Goal: Task Accomplishment & Management: Manage account settings

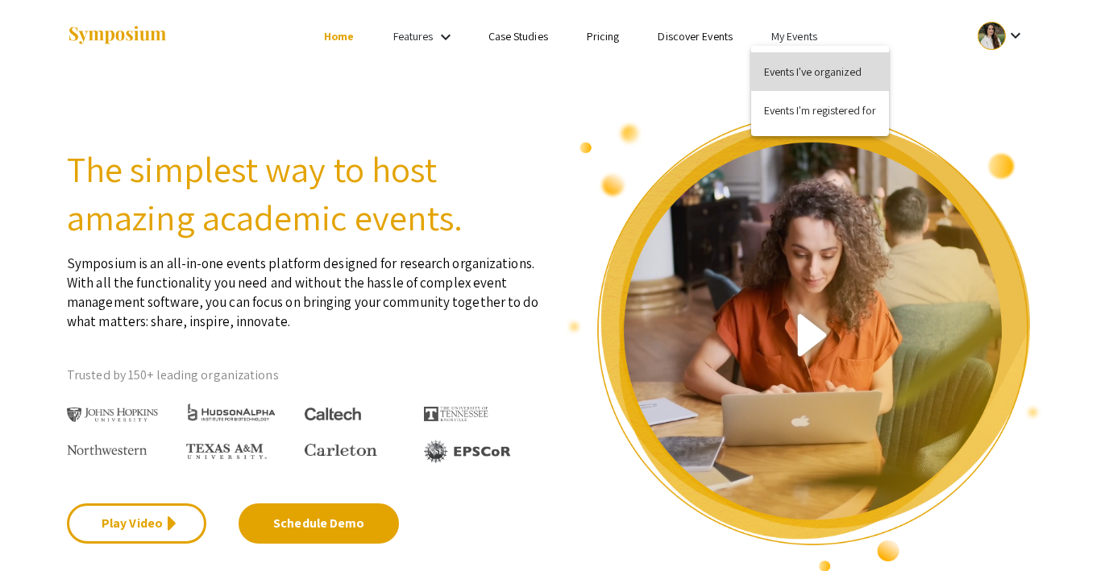
click at [793, 80] on button "Events I've organized" at bounding box center [820, 71] width 138 height 39
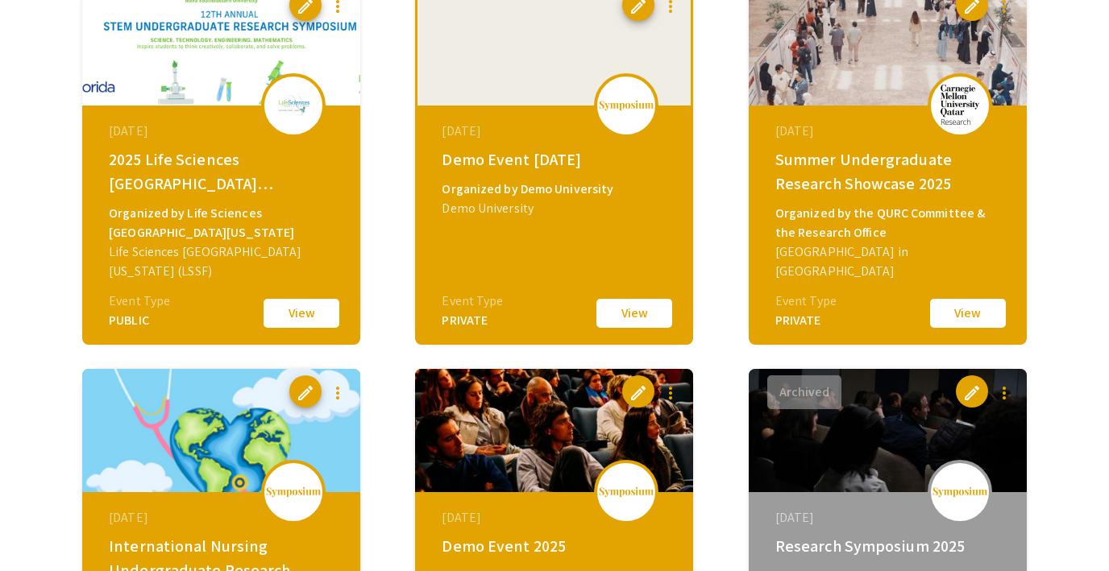
scroll to position [586, 0]
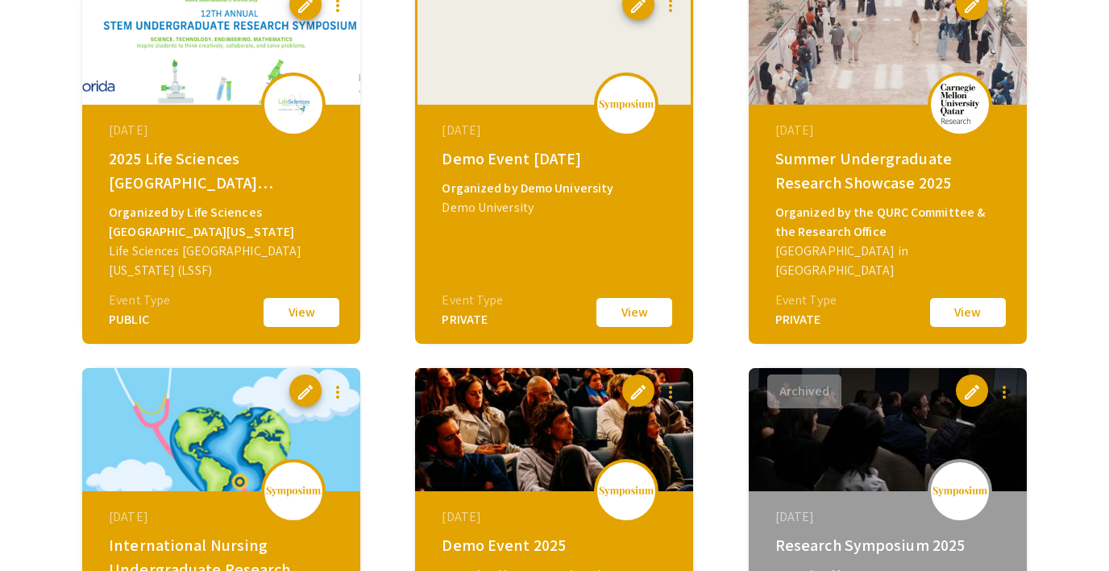
click at [629, 315] on button "View" at bounding box center [634, 313] width 81 height 34
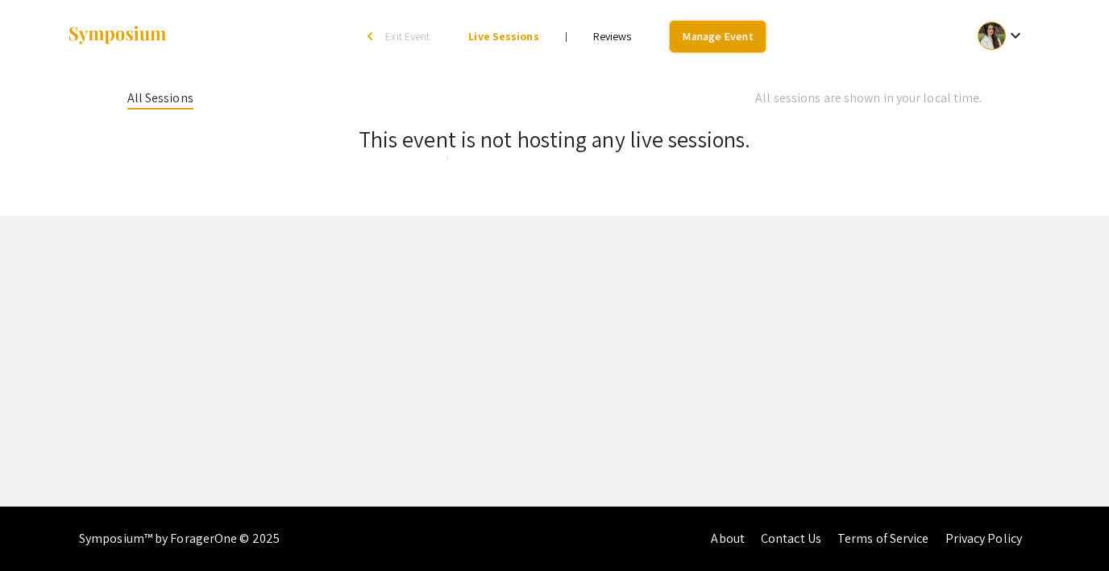
click at [720, 33] on link "Manage Event" at bounding box center [717, 36] width 95 height 31
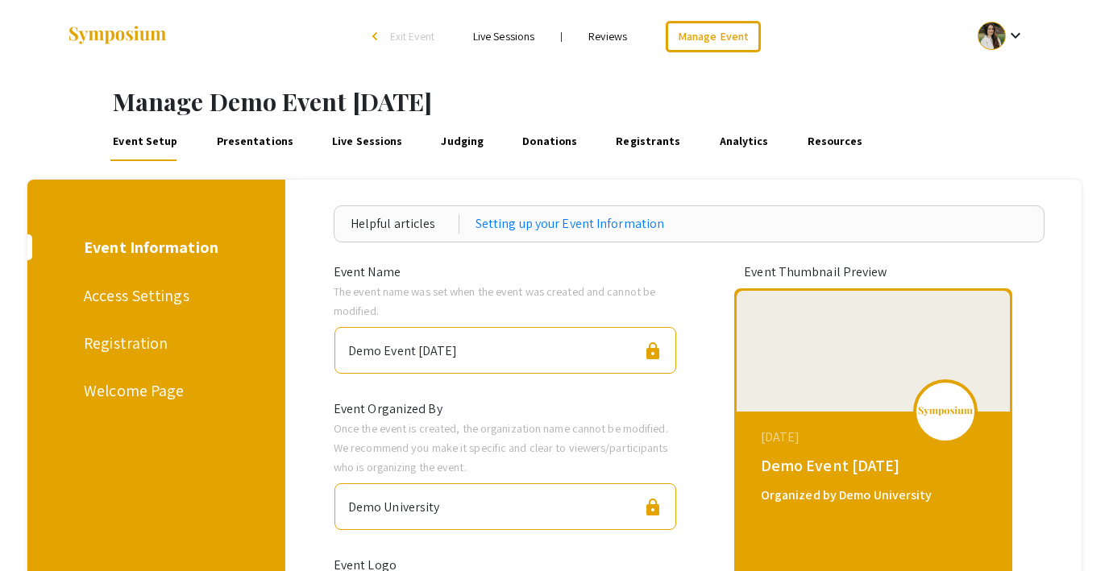
click at [241, 143] on link "Presentations" at bounding box center [255, 141] width 82 height 39
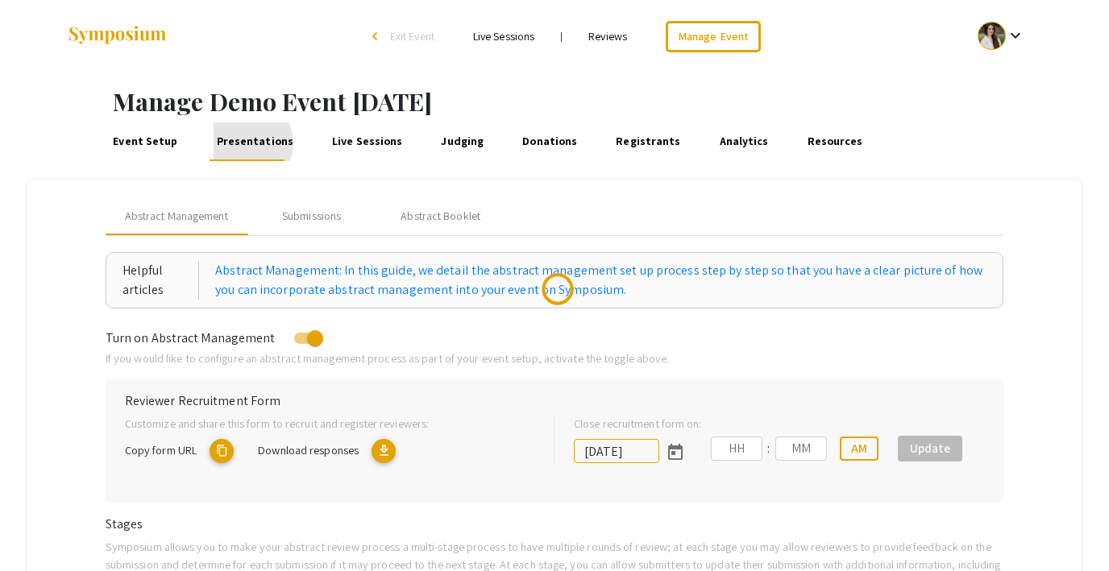
type input "[DATE]"
type input "07"
type input "14"
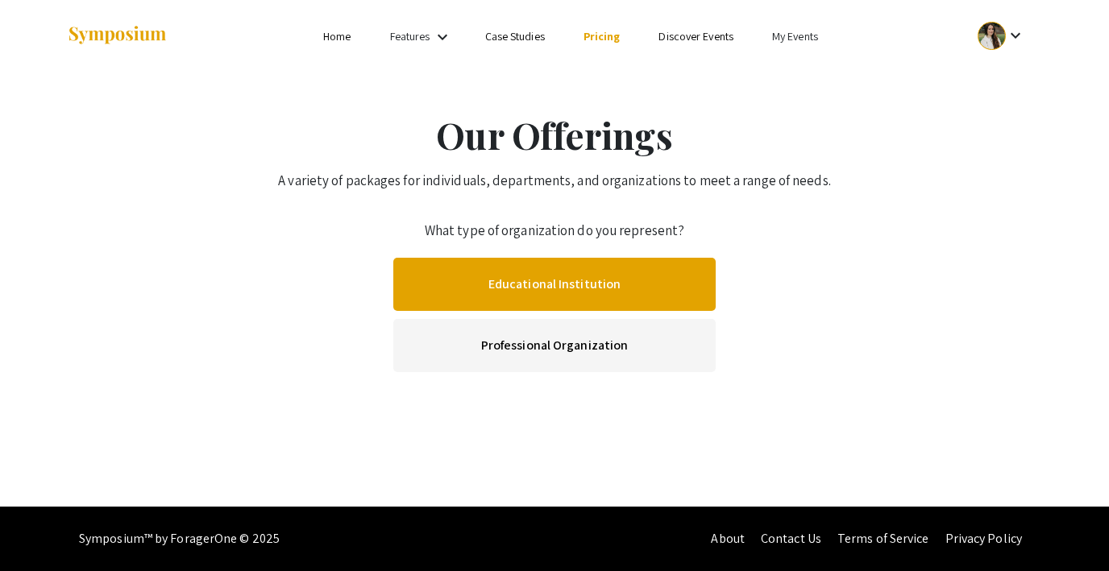
click at [629, 275] on link "Educational Institution" at bounding box center [554, 284] width 322 height 53
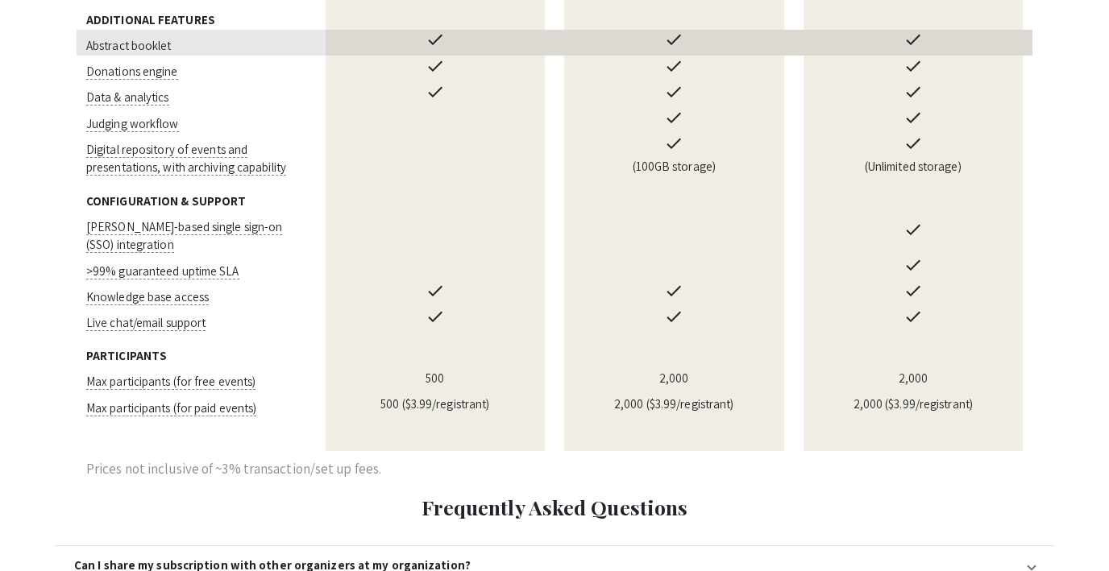
scroll to position [1398, 0]
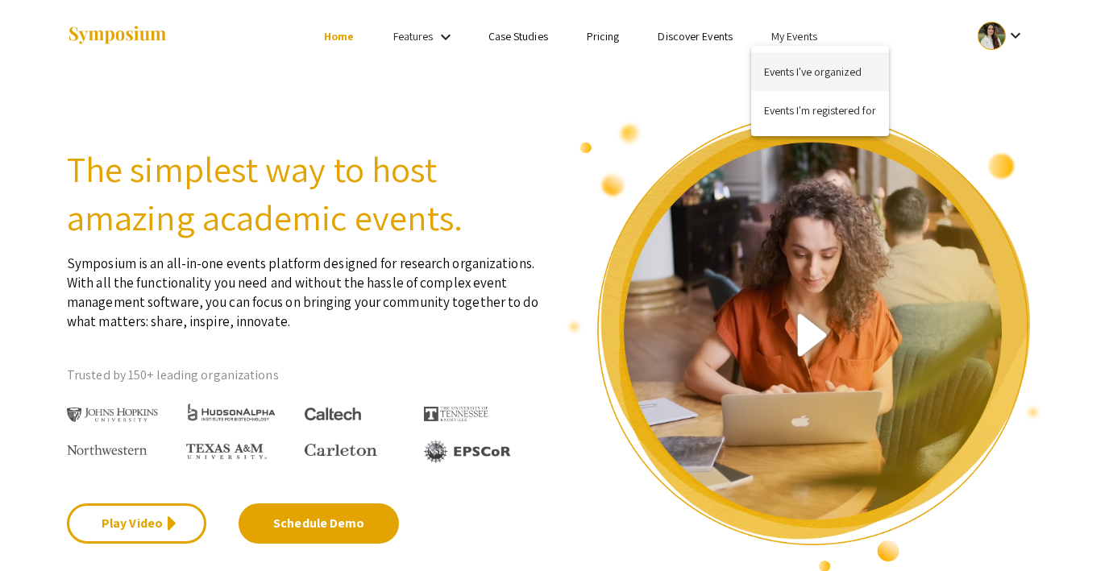
click at [806, 69] on button "Events I've organized" at bounding box center [820, 71] width 138 height 39
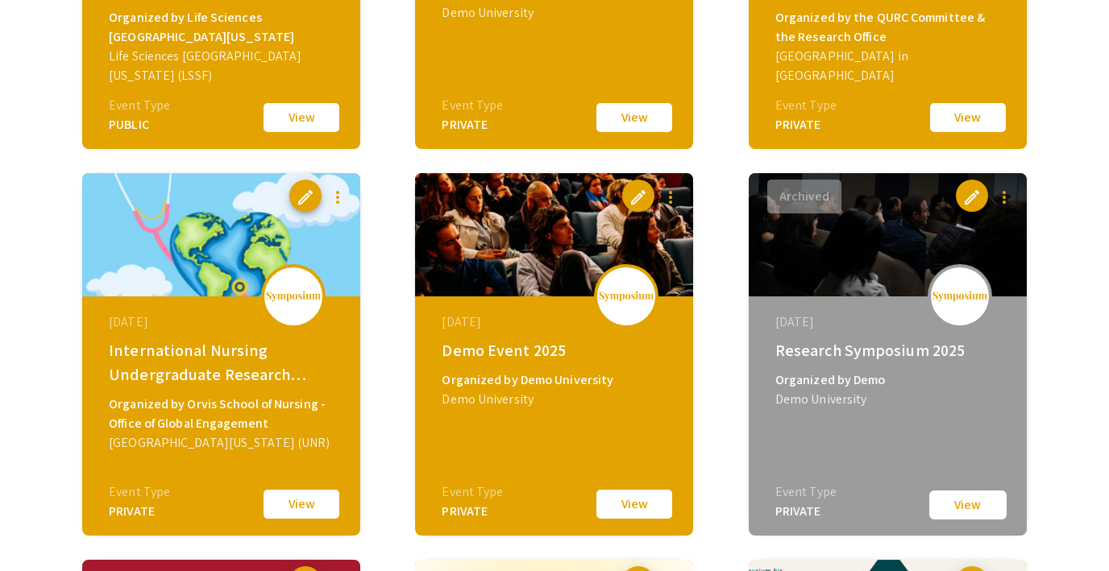
scroll to position [782, 0]
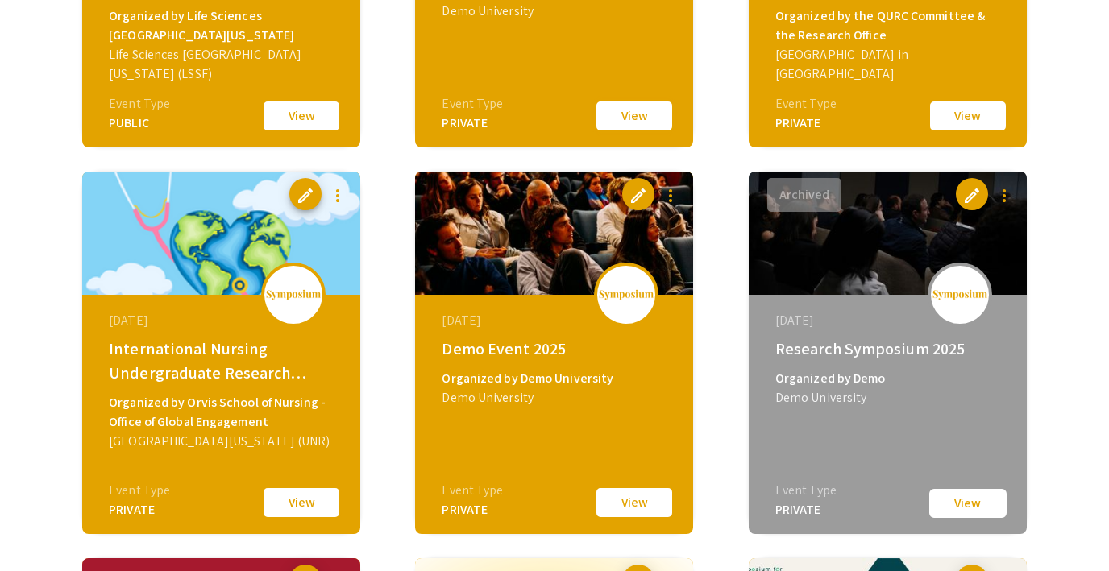
click at [625, 119] on button "View" at bounding box center [634, 116] width 81 height 34
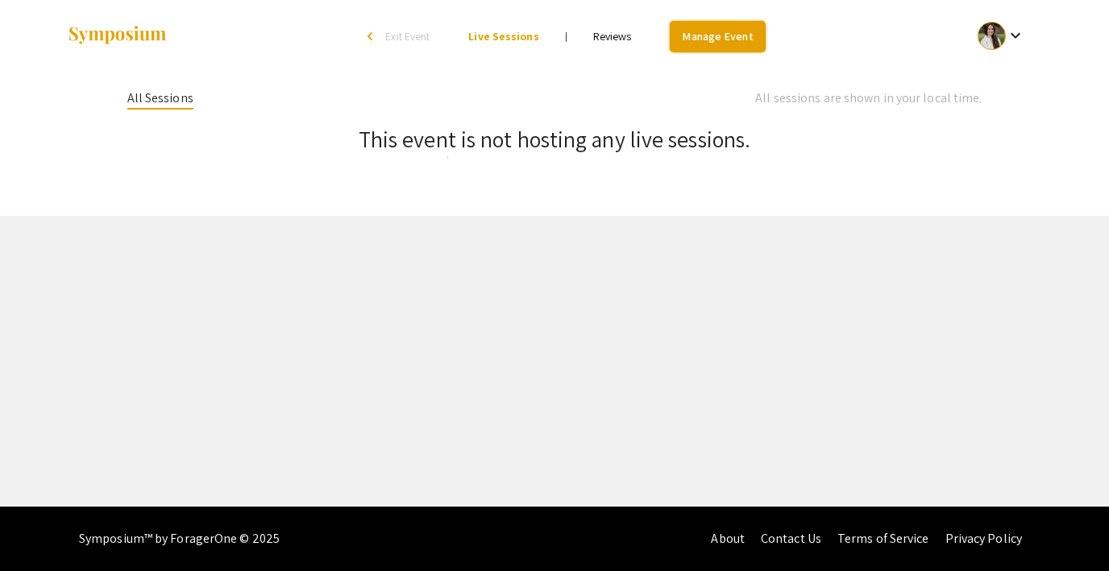
click at [697, 40] on link "Manage Event" at bounding box center [717, 36] width 95 height 31
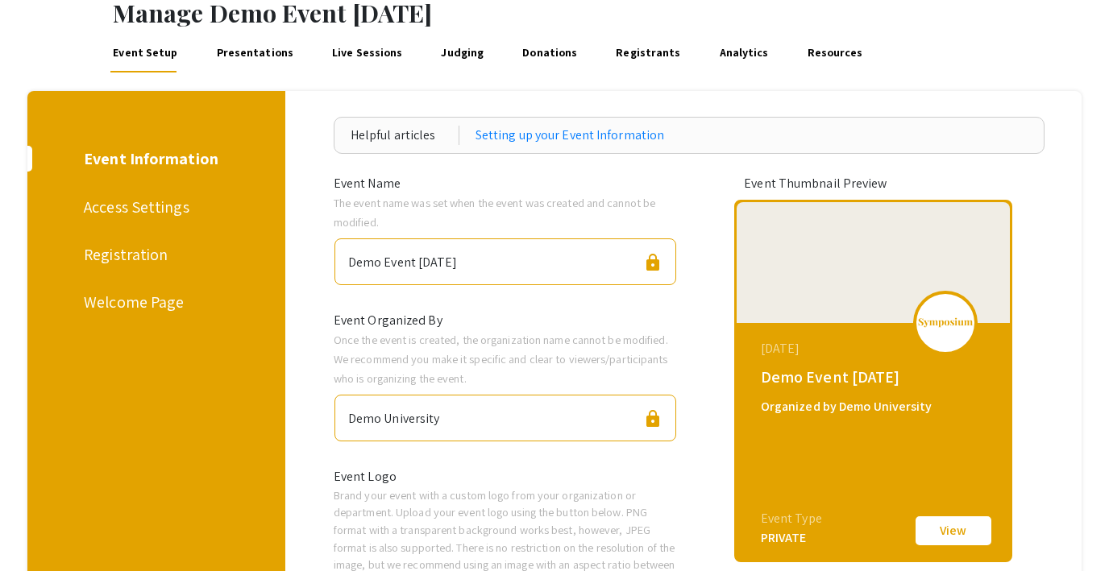
scroll to position [96, 0]
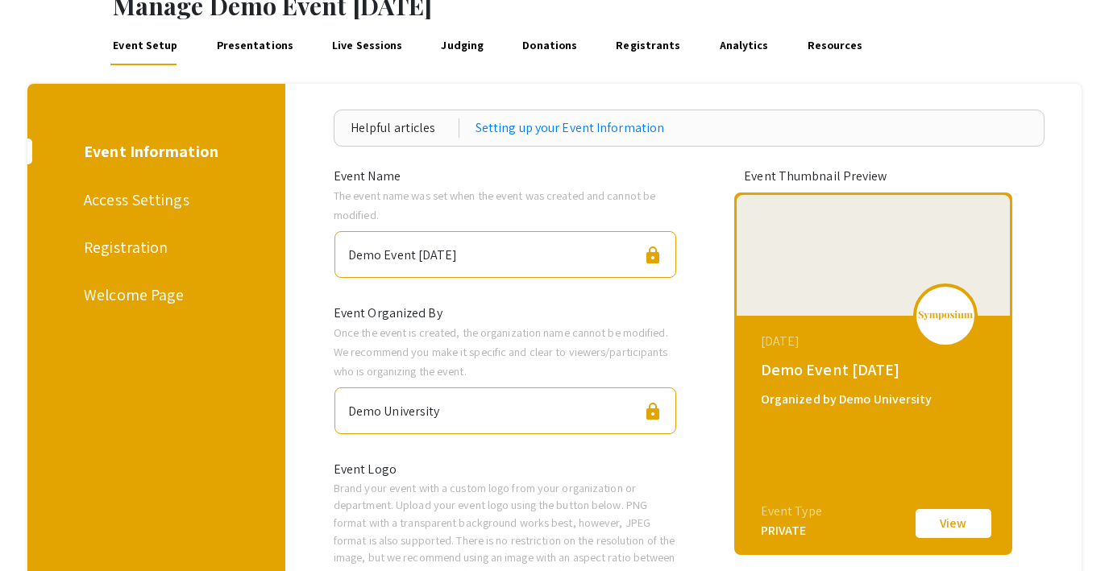
click at [251, 51] on link "Presentations" at bounding box center [255, 46] width 82 height 39
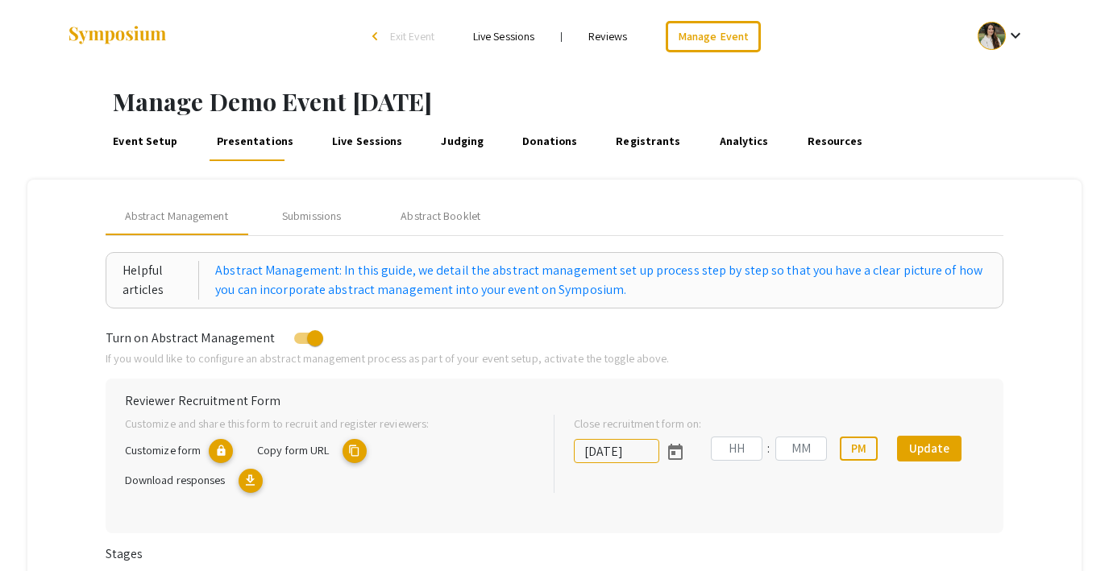
type input "[DATE]"
type input "07"
type input "14"
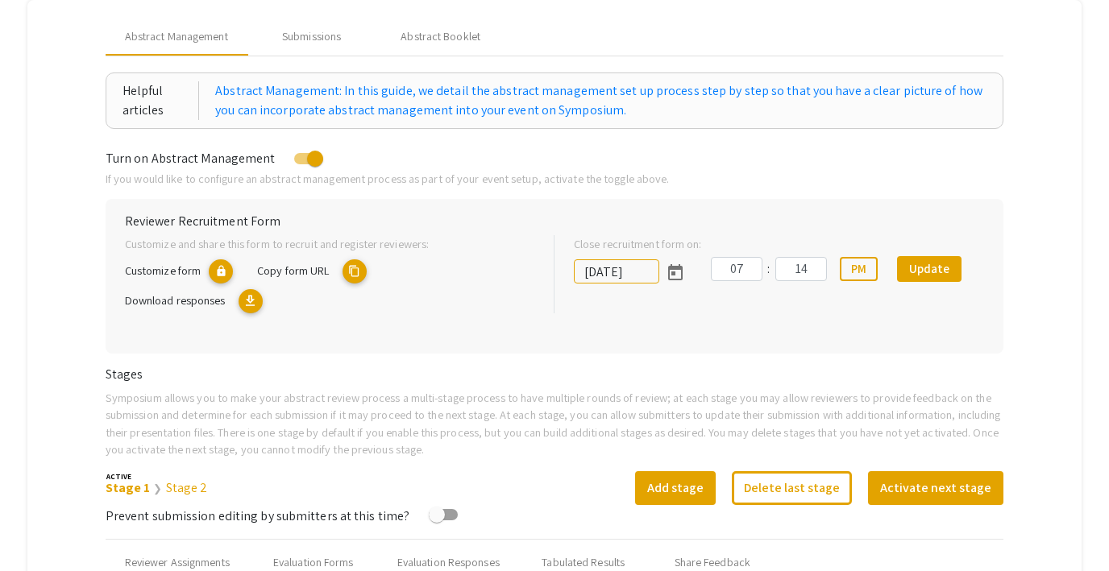
scroll to position [164, 0]
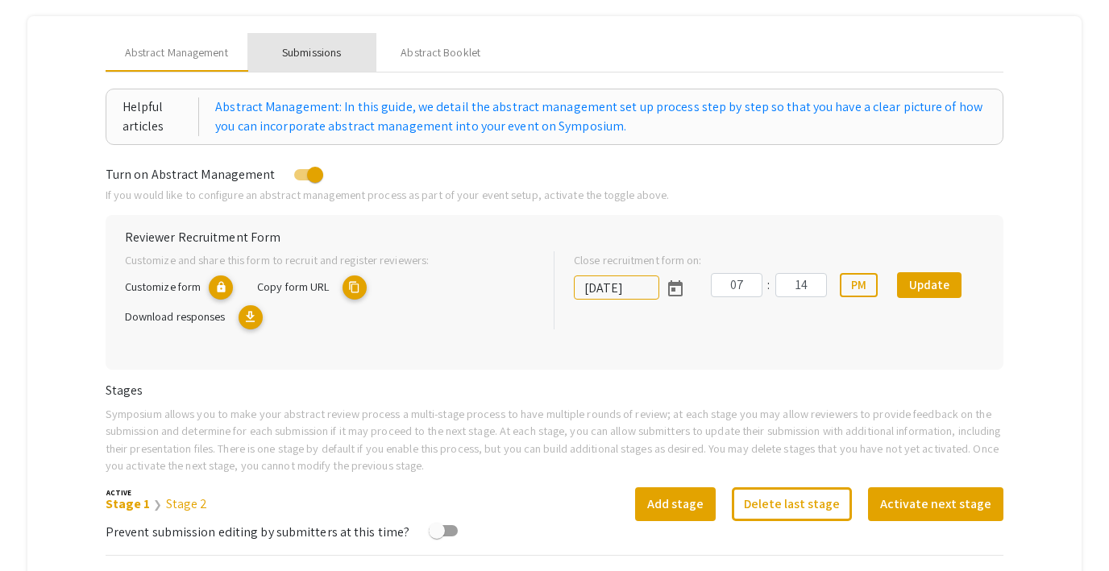
click at [307, 48] on div "Submissions" at bounding box center [311, 52] width 59 height 17
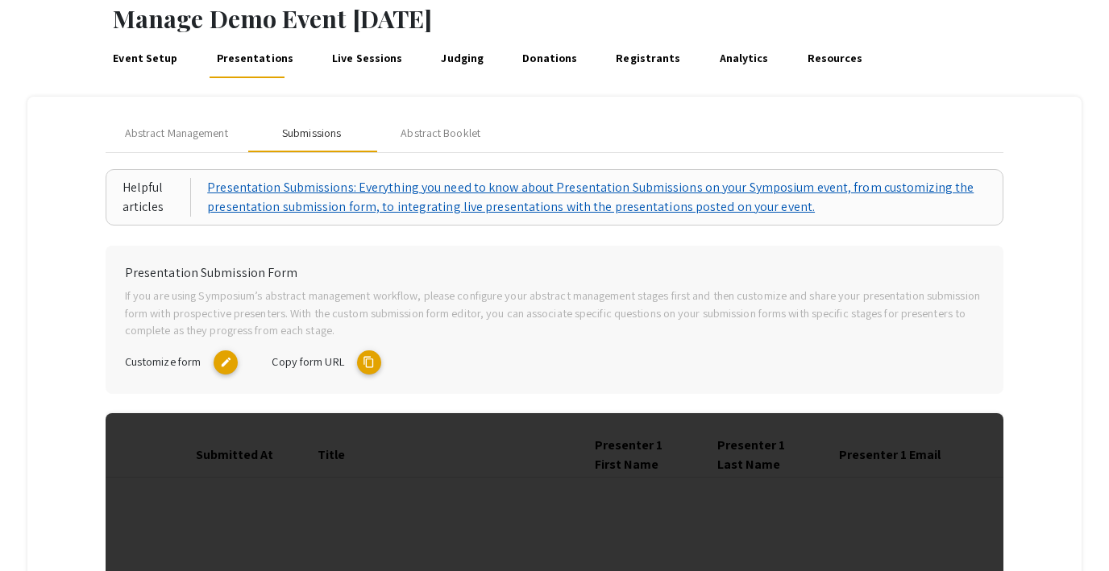
scroll to position [40, 0]
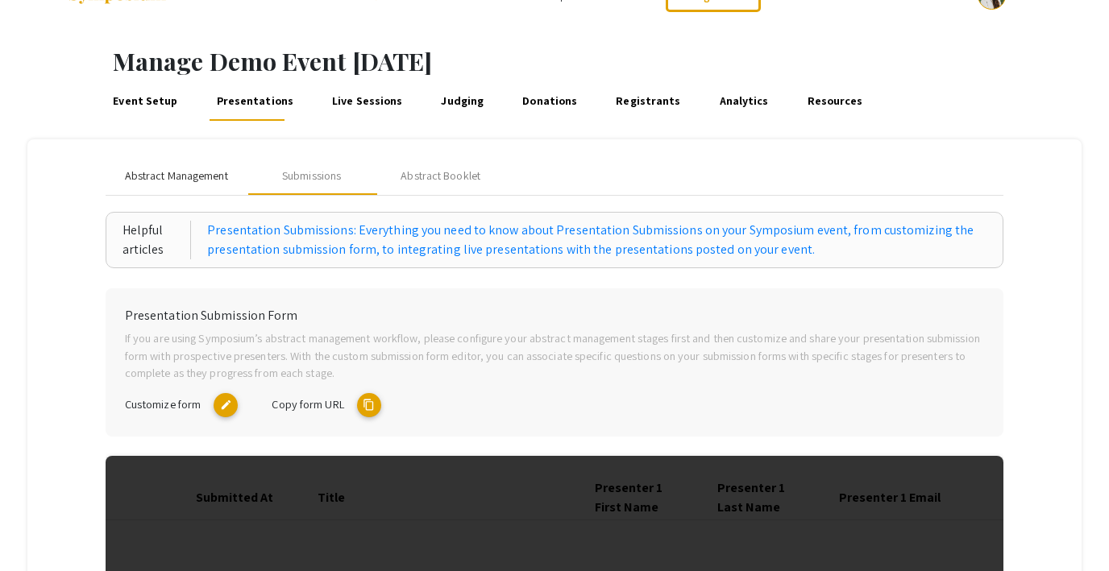
click at [172, 177] on span "Abstract Management" at bounding box center [176, 176] width 103 height 17
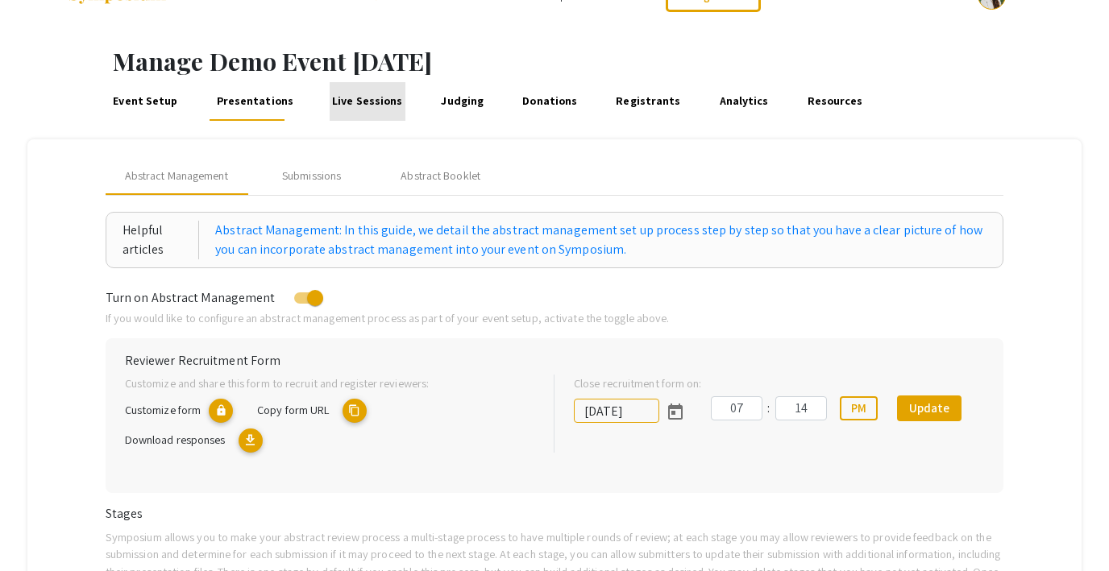
click at [369, 98] on link "Live Sessions" at bounding box center [368, 101] width 76 height 39
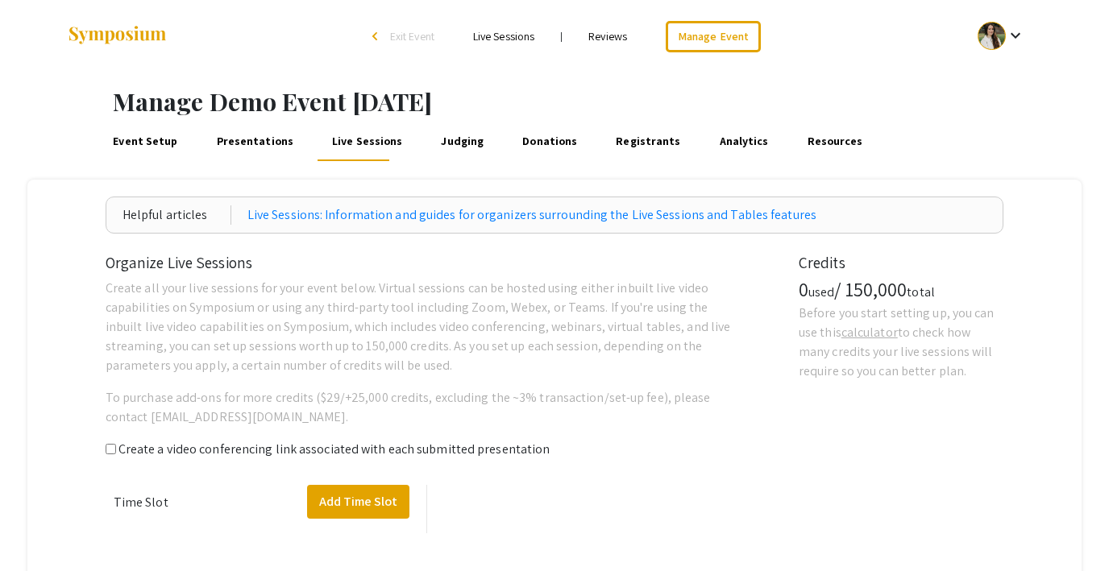
click at [456, 136] on link "Judging" at bounding box center [462, 141] width 48 height 39
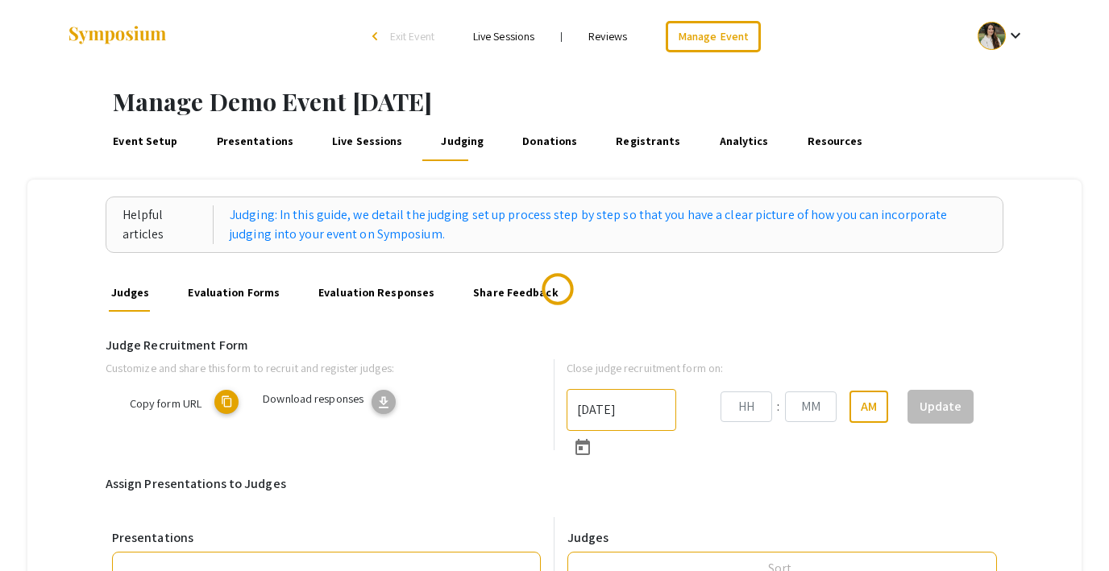
type input "[DATE]"
type input "07"
type input "14"
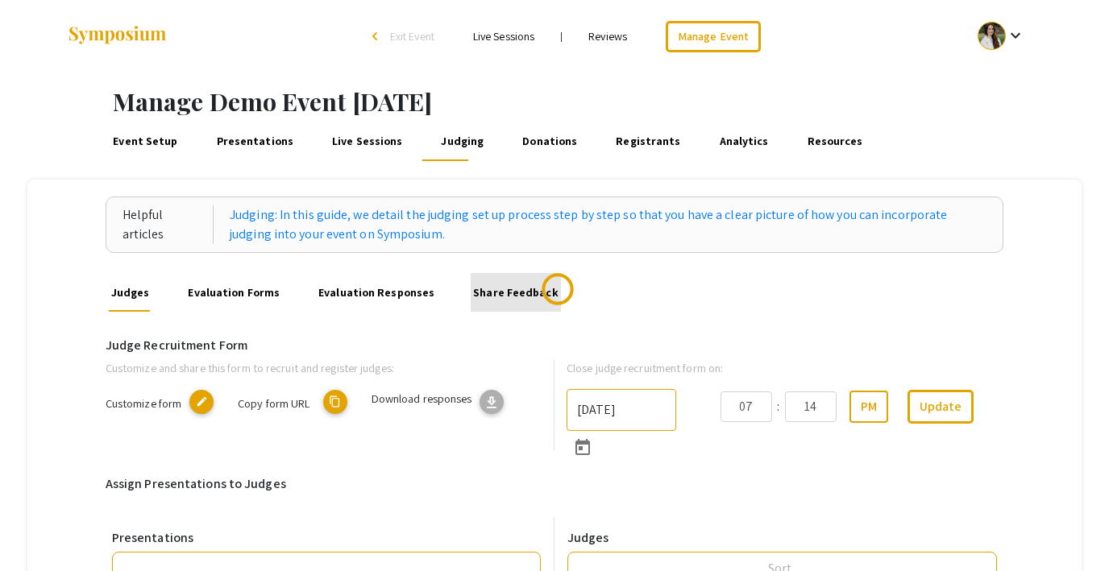
click at [502, 292] on link "Share Feedback" at bounding box center [516, 292] width 90 height 39
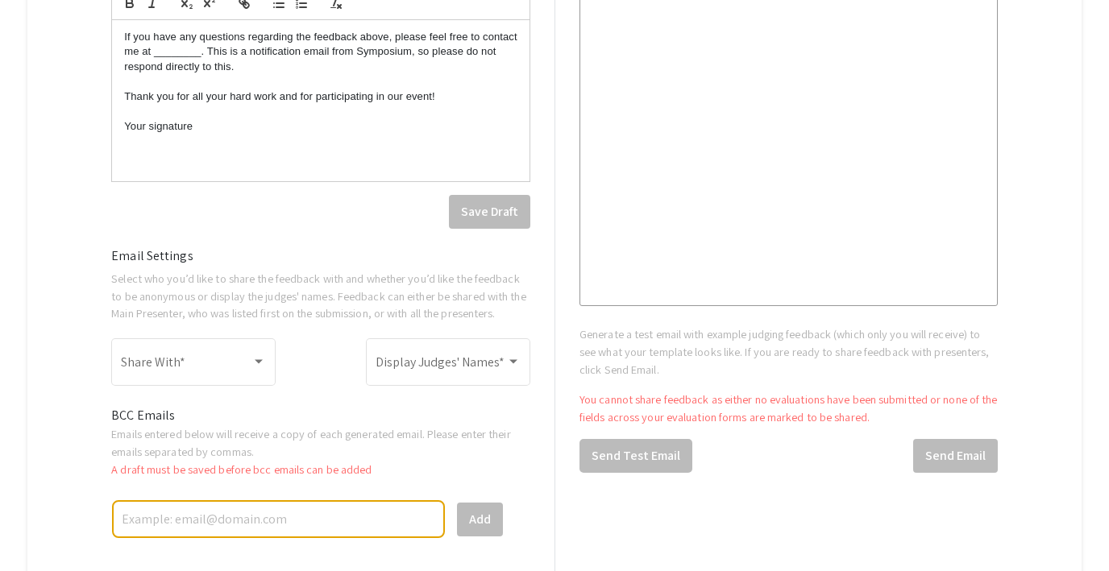
scroll to position [766, 0]
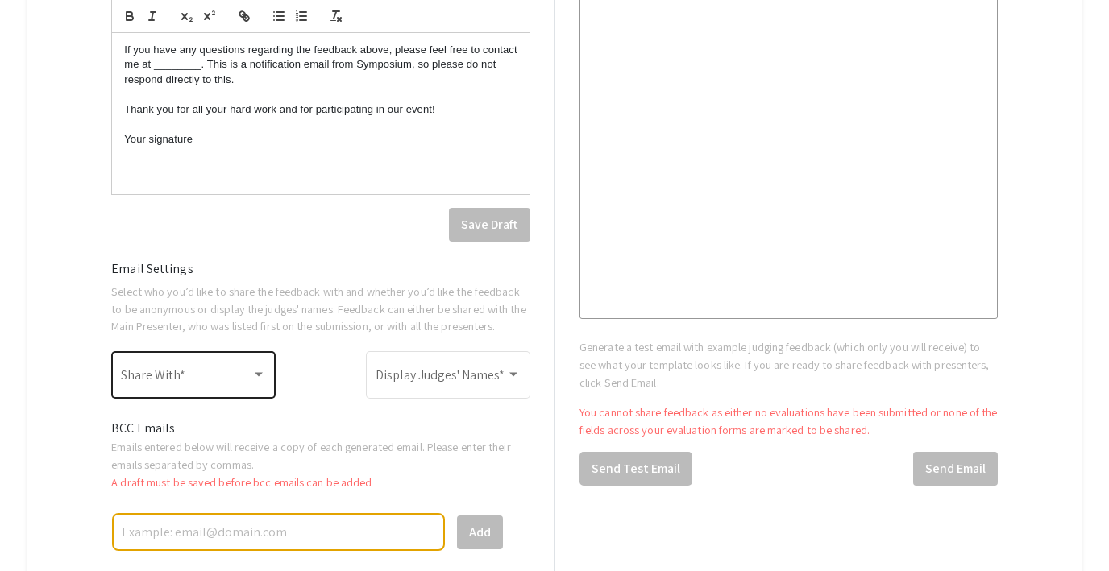
click at [218, 374] on span at bounding box center [186, 379] width 131 height 15
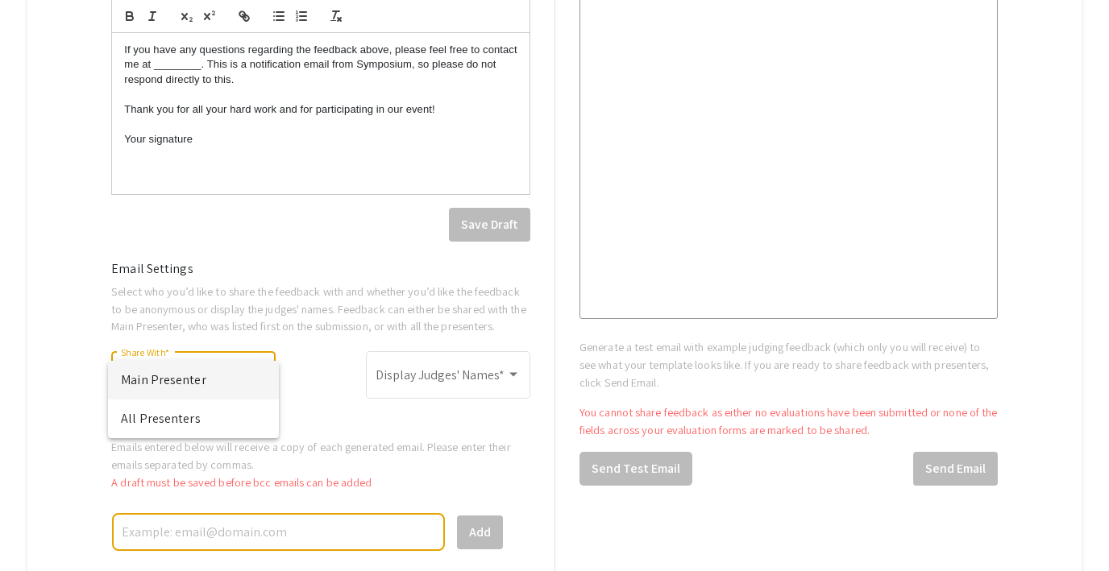
click at [345, 300] on div at bounding box center [554, 285] width 1109 height 571
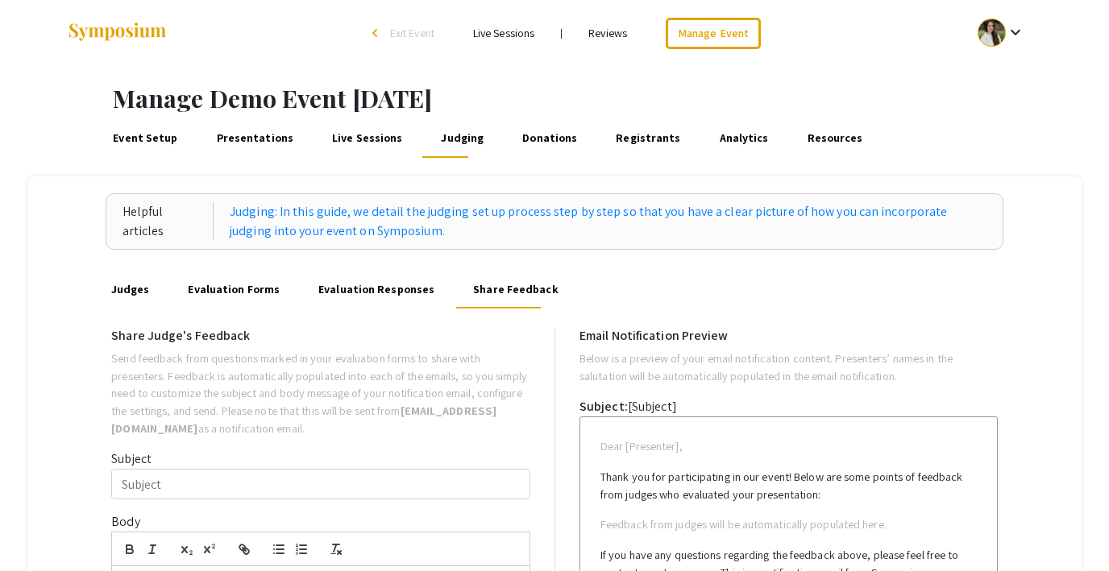
scroll to position [0, 0]
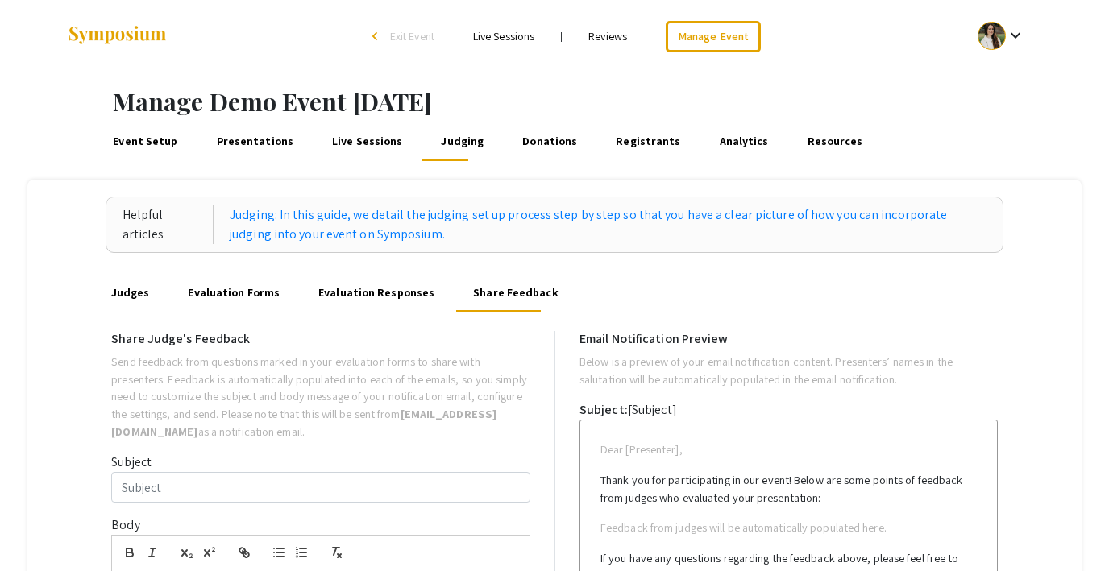
click at [394, 35] on span "Exit Event" at bounding box center [412, 36] width 44 height 15
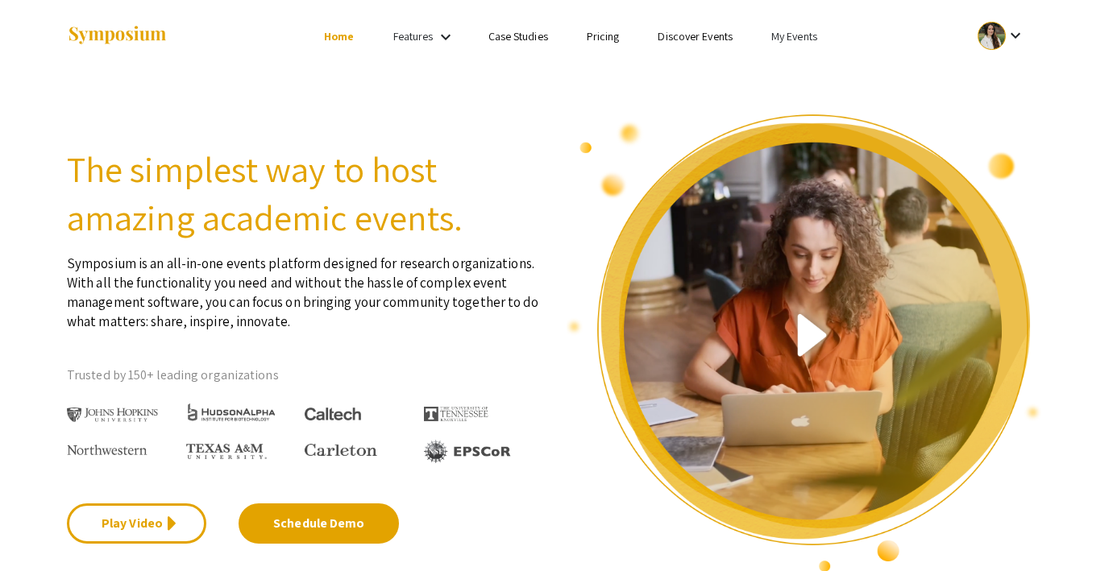
click at [794, 39] on link "My Events" at bounding box center [794, 36] width 46 height 15
click at [793, 69] on button "Events I've organized" at bounding box center [820, 71] width 138 height 39
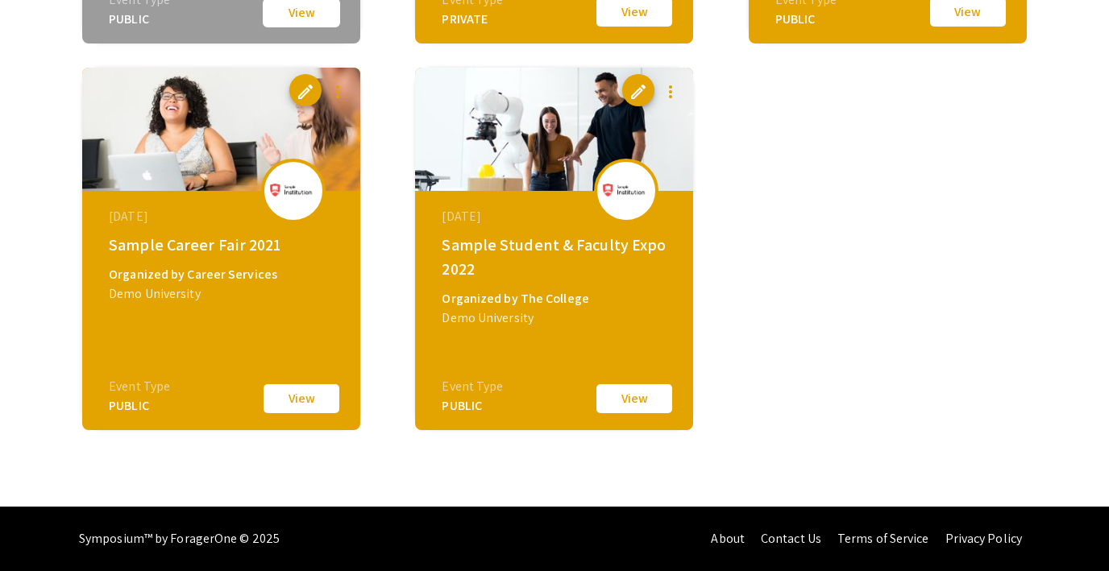
scroll to position [3143, 0]
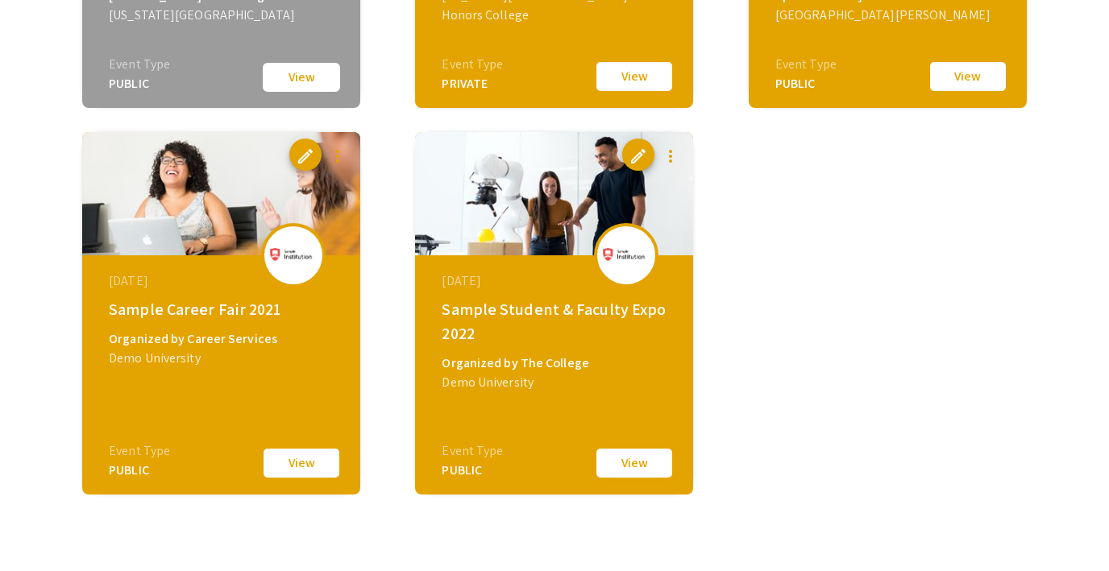
click at [630, 467] on button "View" at bounding box center [634, 463] width 81 height 34
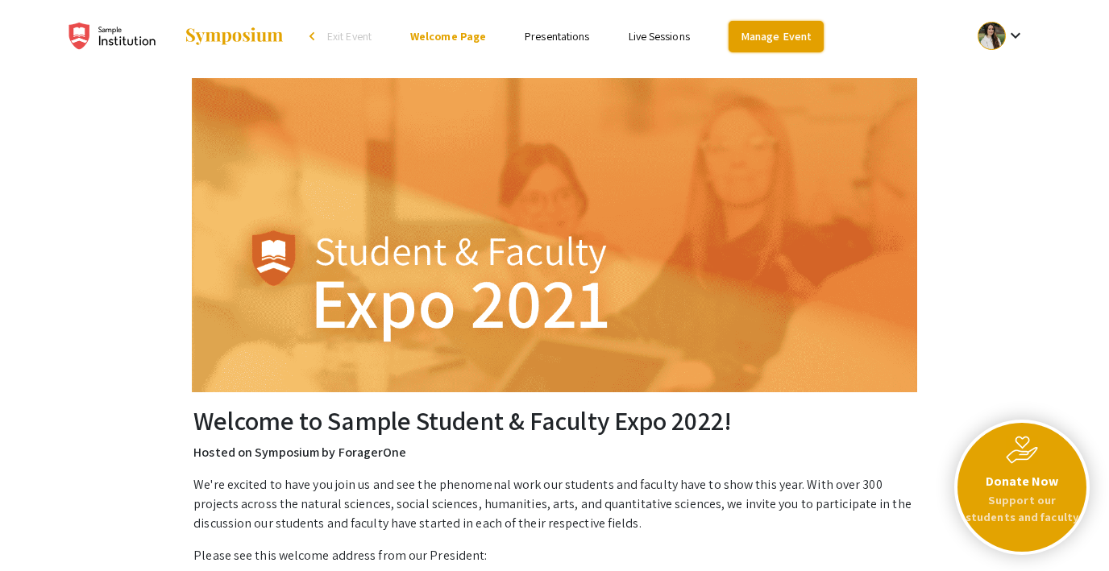
click at [766, 34] on link "Manage Event" at bounding box center [775, 36] width 95 height 31
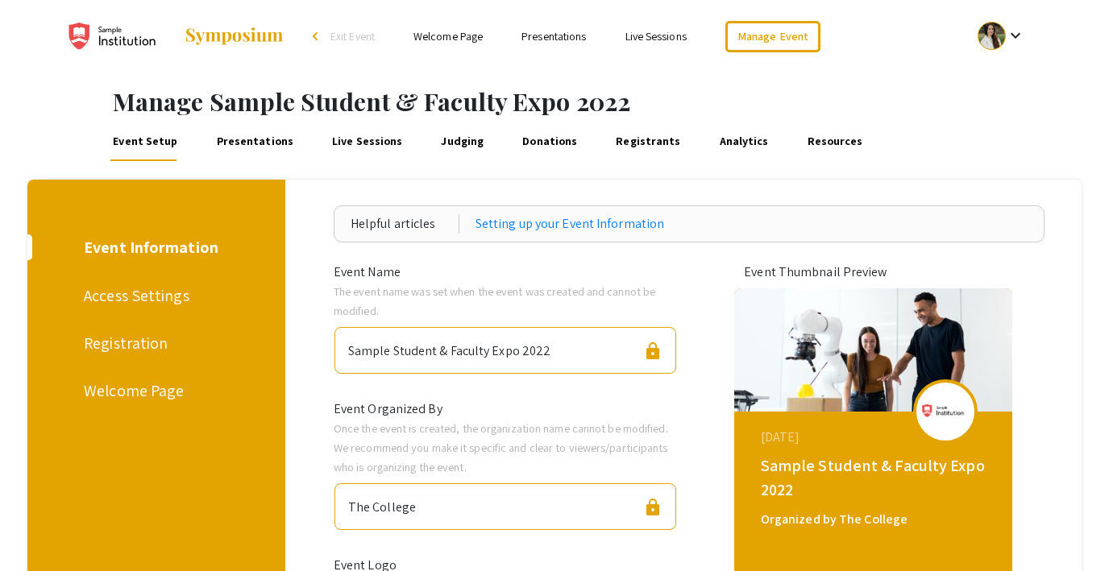
click at [238, 139] on link "Presentations" at bounding box center [255, 141] width 82 height 39
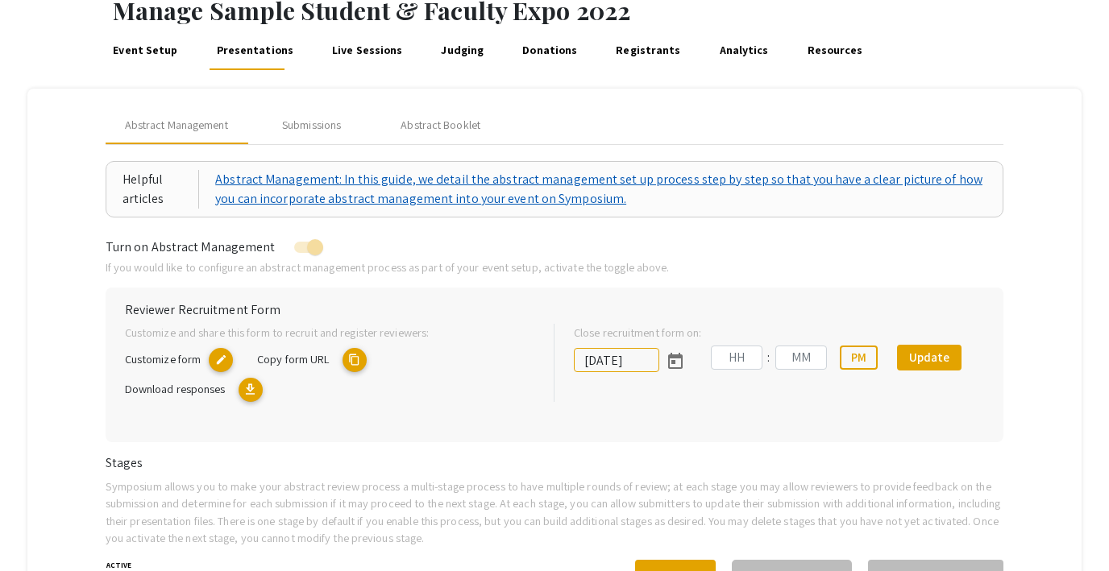
type input "[DATE]"
type input "09"
type input "00"
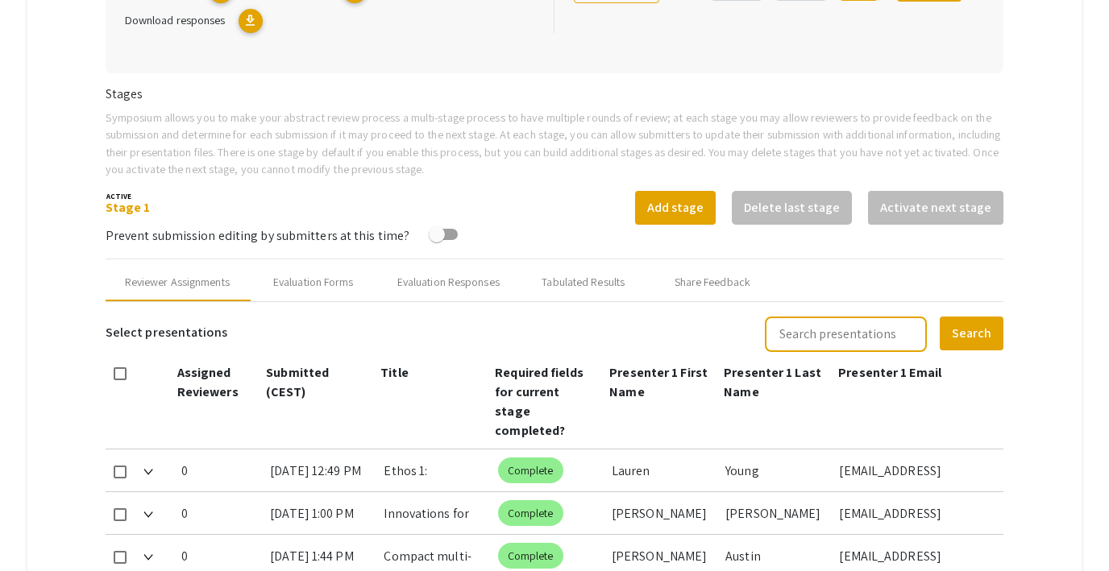
scroll to position [477, 0]
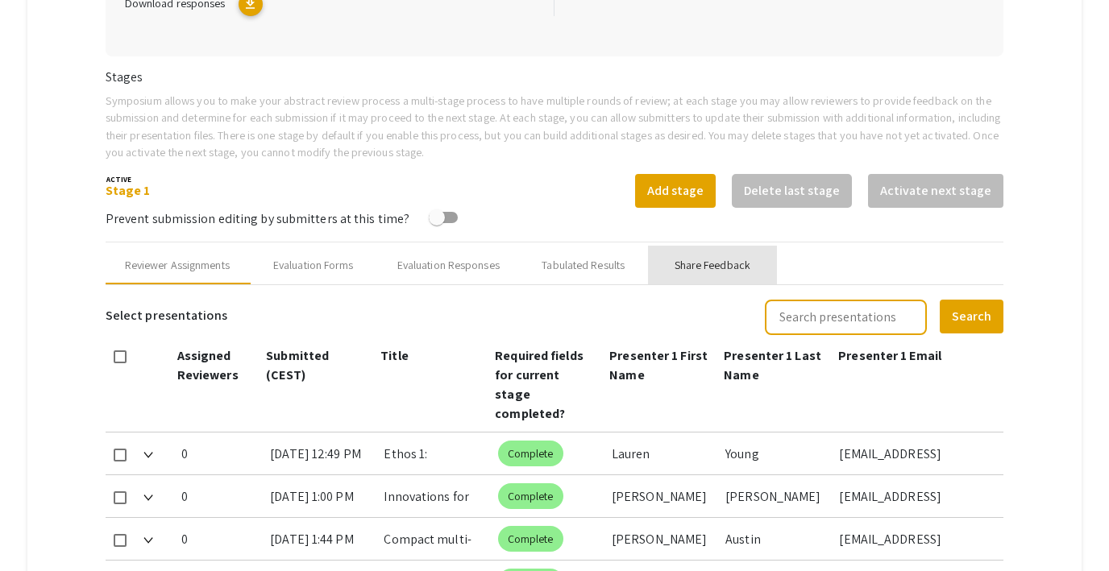
click at [728, 254] on div "Share Feedback" at bounding box center [712, 265] width 129 height 39
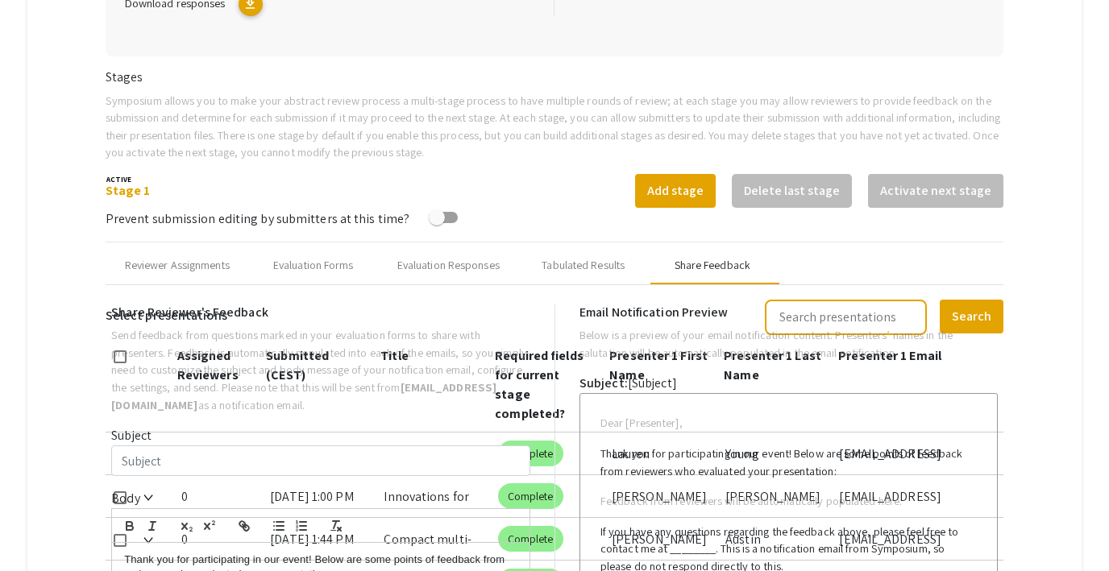
type input "Test Email for multiple co-presenters"
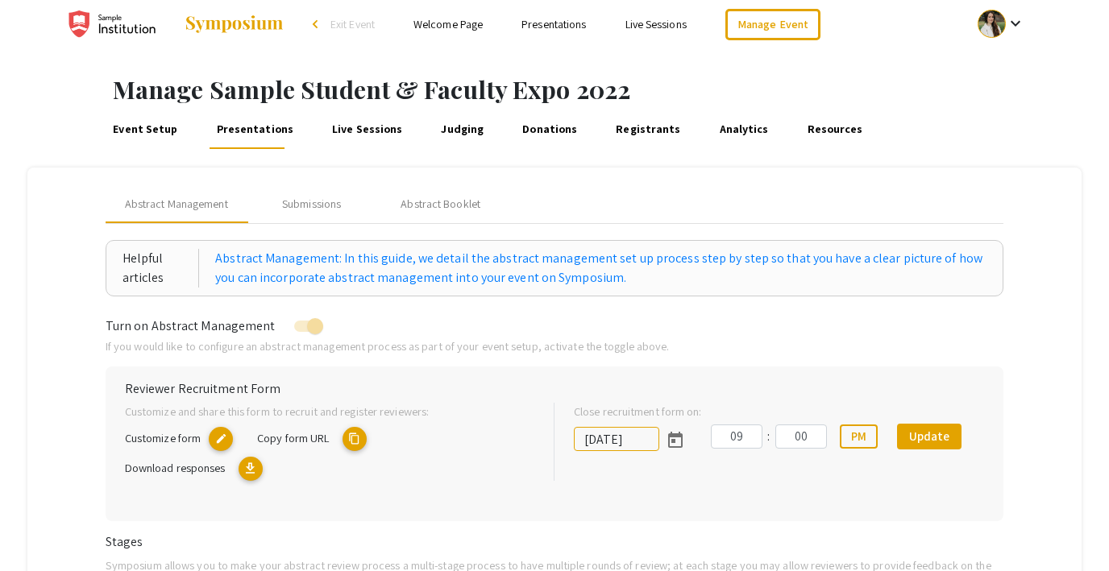
scroll to position [0, 0]
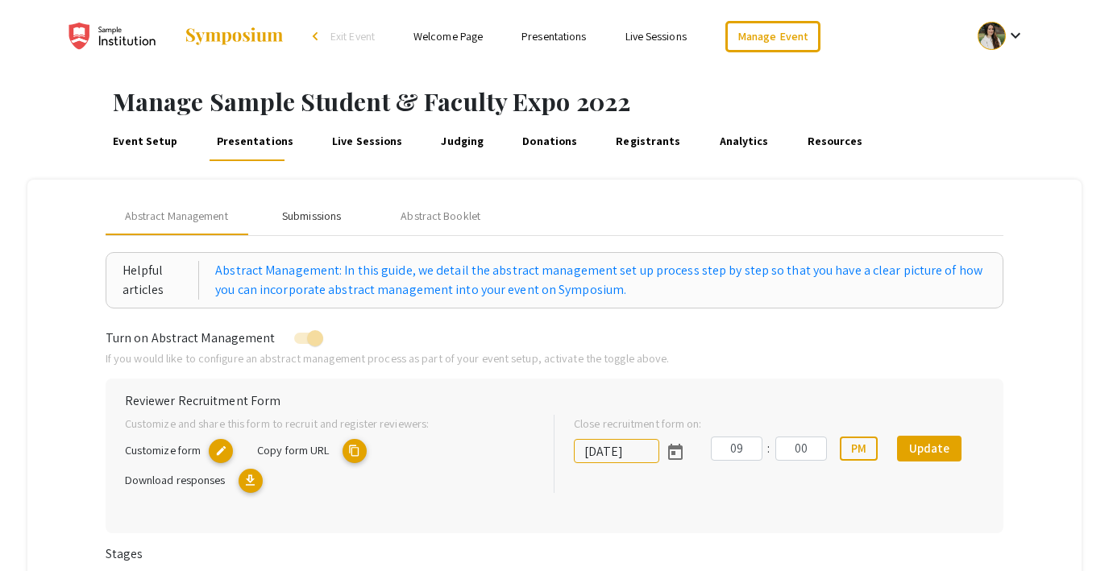
click at [332, 221] on div "Submissions" at bounding box center [311, 216] width 59 height 17
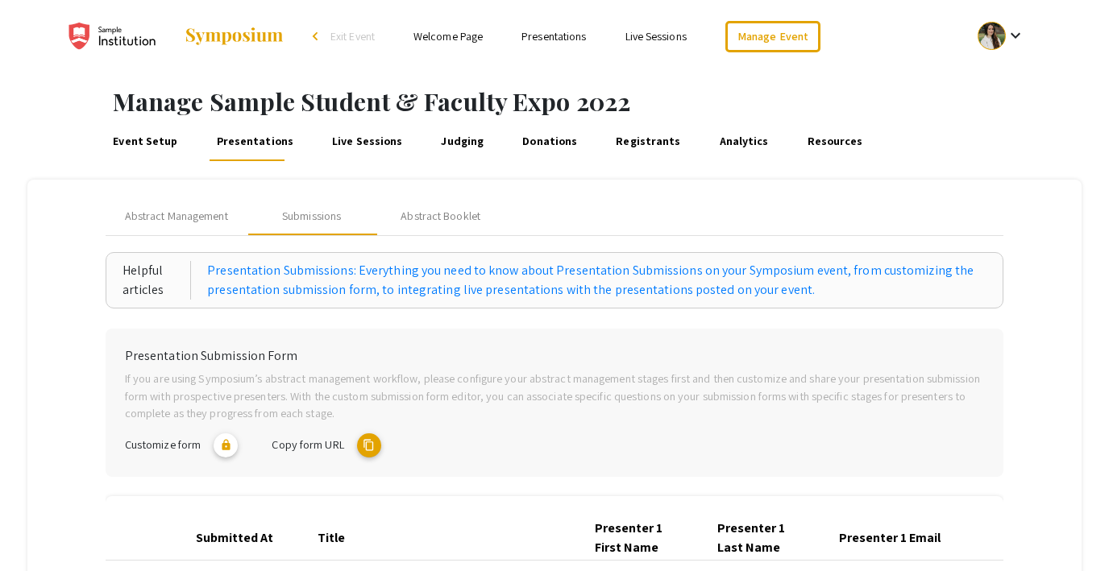
click at [458, 145] on link "Judging" at bounding box center [462, 141] width 48 height 39
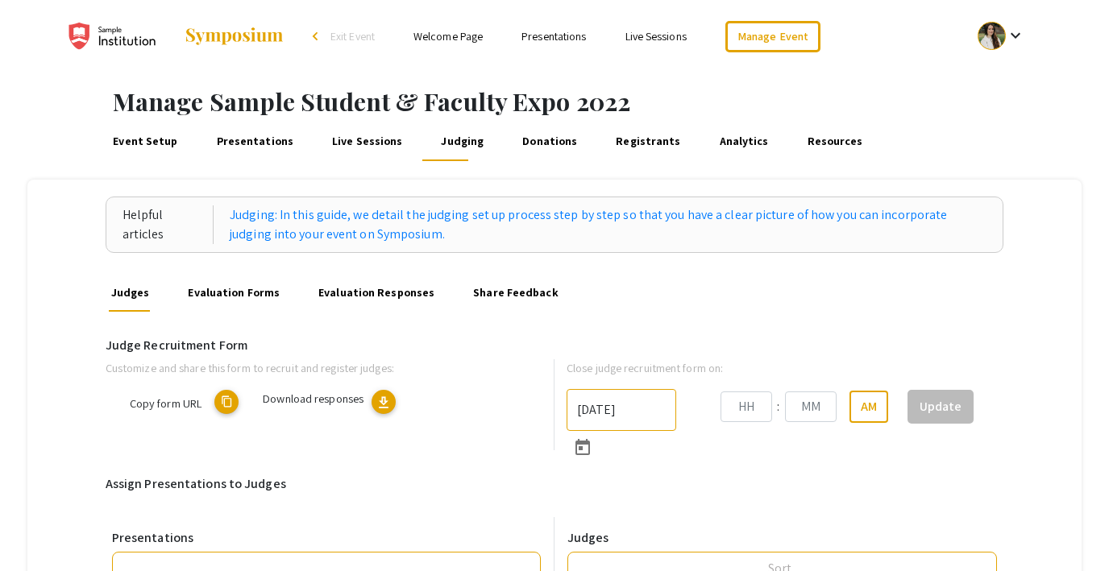
type input "[DATE]"
type input "09"
type input "00"
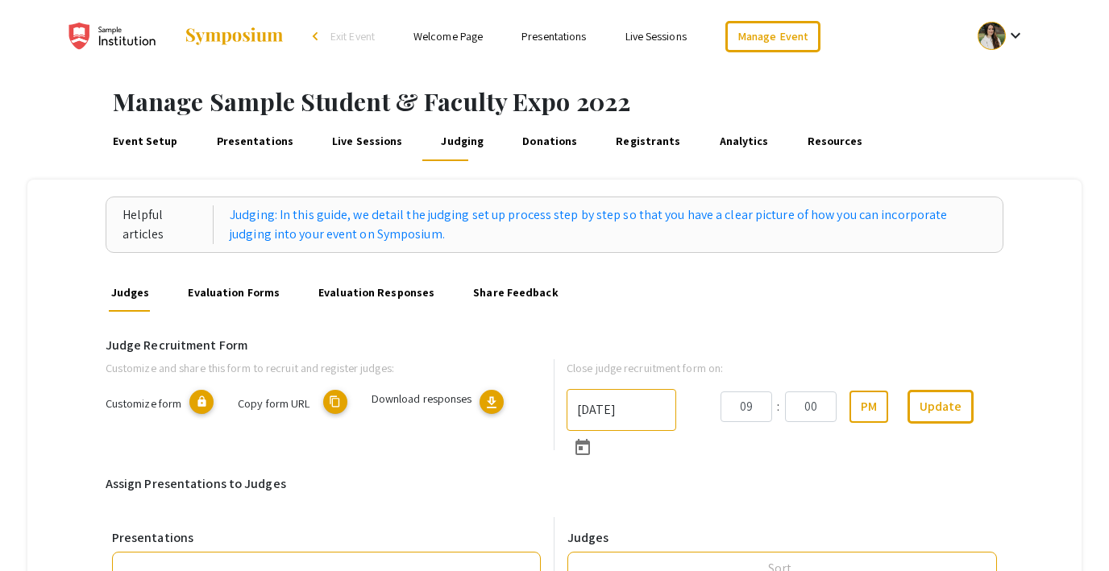
click at [475, 290] on link "Share Feedback" at bounding box center [516, 292] width 90 height 39
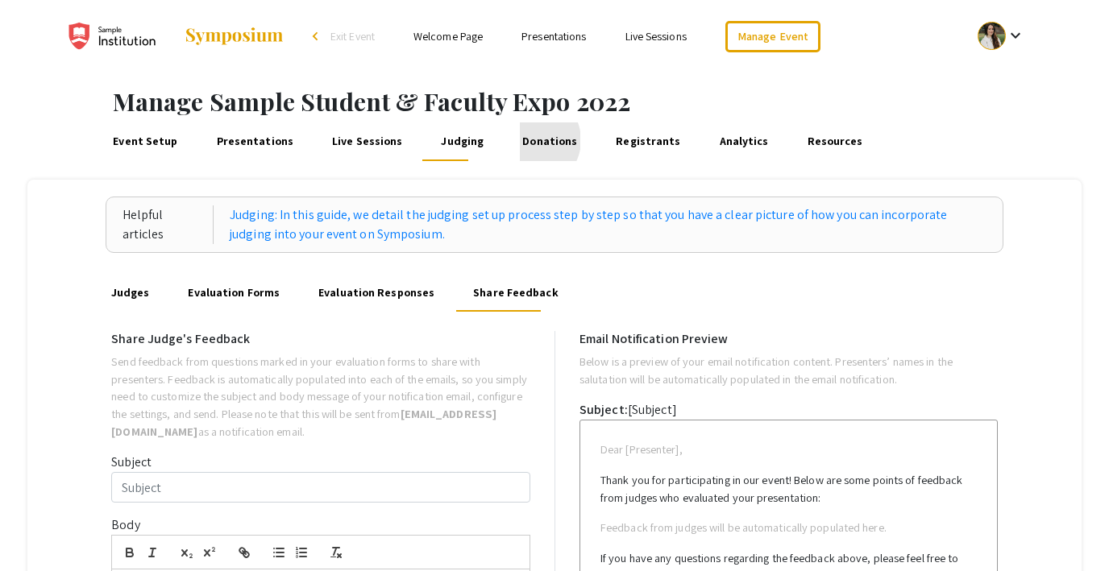
click at [520, 140] on link "Donations" at bounding box center [550, 141] width 60 height 39
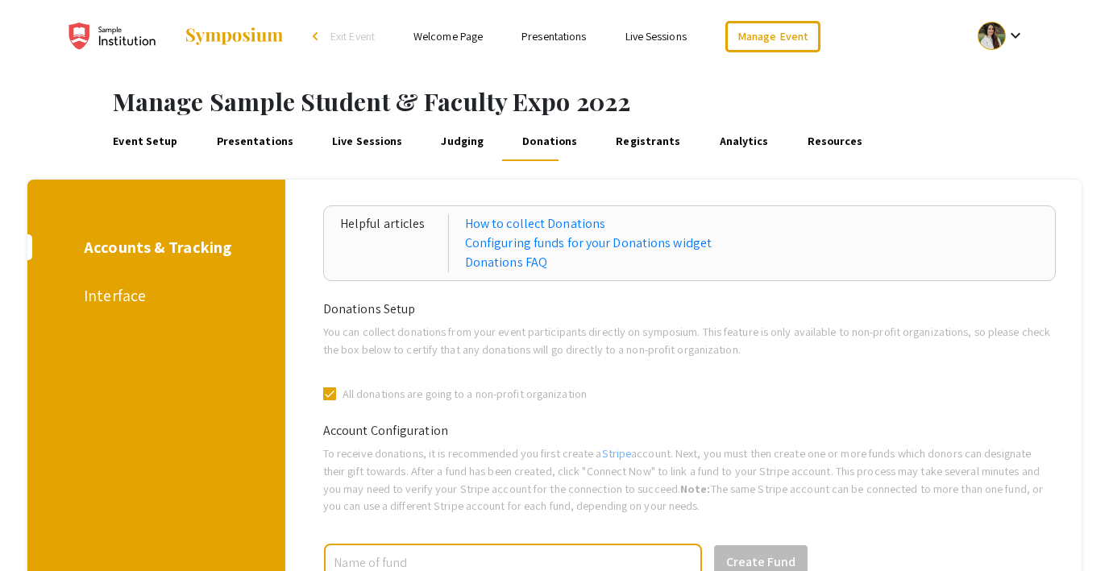
click at [626, 145] on link "Registrants" at bounding box center [648, 141] width 70 height 39
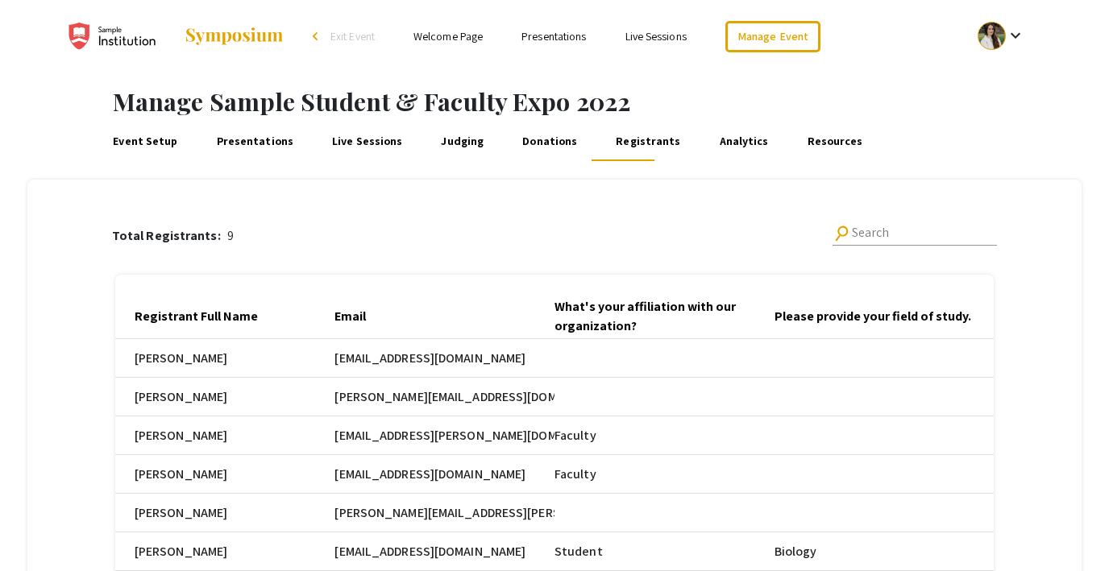
click at [716, 139] on link "Analytics" at bounding box center [743, 141] width 55 height 39
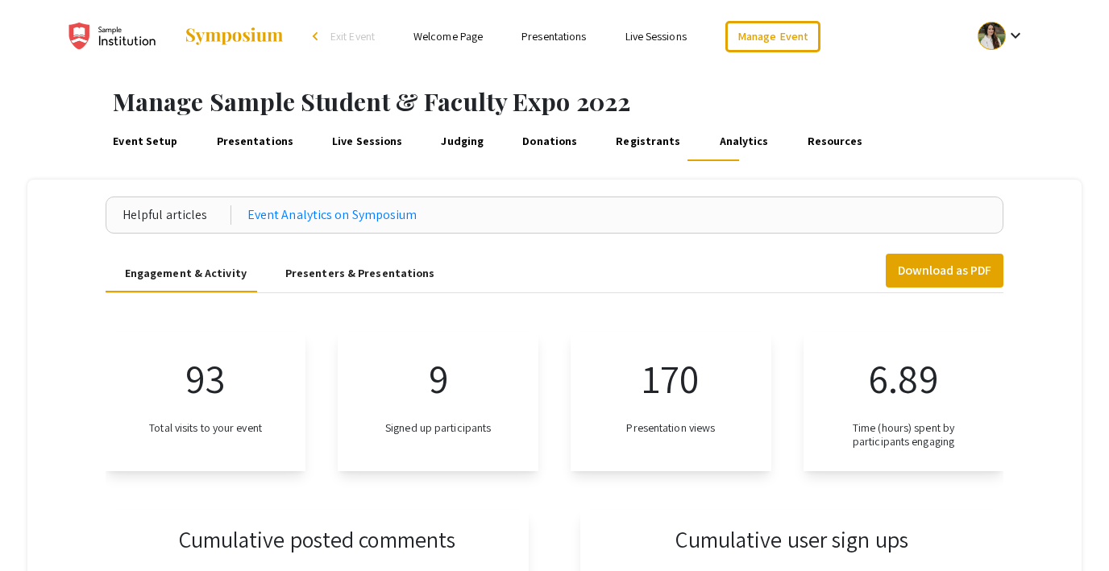
click at [804, 138] on link "Resources" at bounding box center [834, 141] width 61 height 39
click at [235, 133] on link "Presentations" at bounding box center [255, 141] width 82 height 39
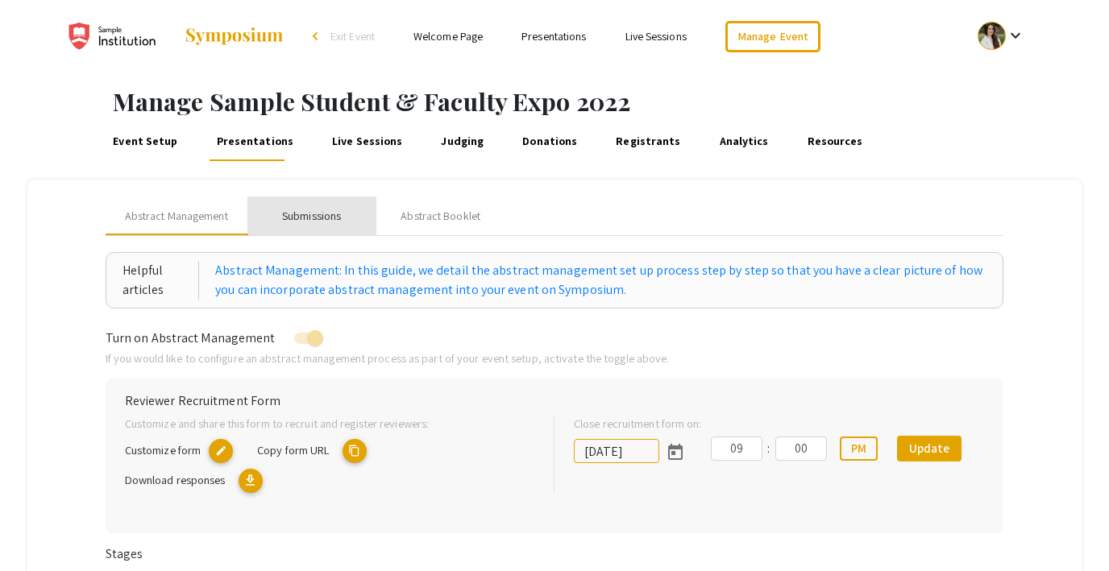
click at [322, 225] on div "Submissions" at bounding box center [311, 216] width 129 height 39
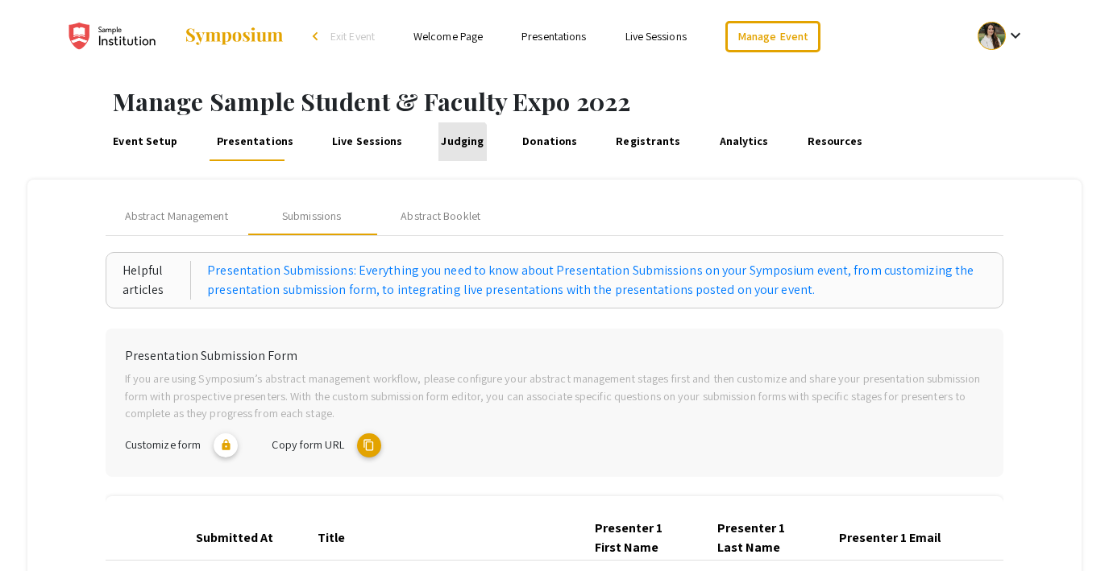
click at [444, 145] on link "Judging" at bounding box center [462, 141] width 48 height 39
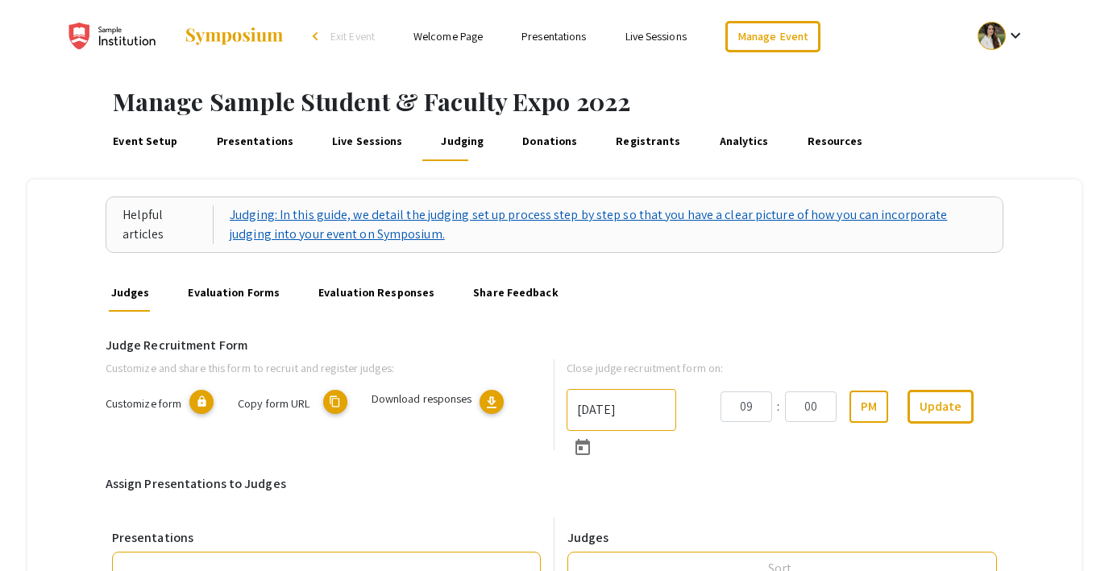
click at [403, 224] on link "Judging: In this guide, we detail the judging set up process step by step so th…" at bounding box center [608, 224] width 757 height 39
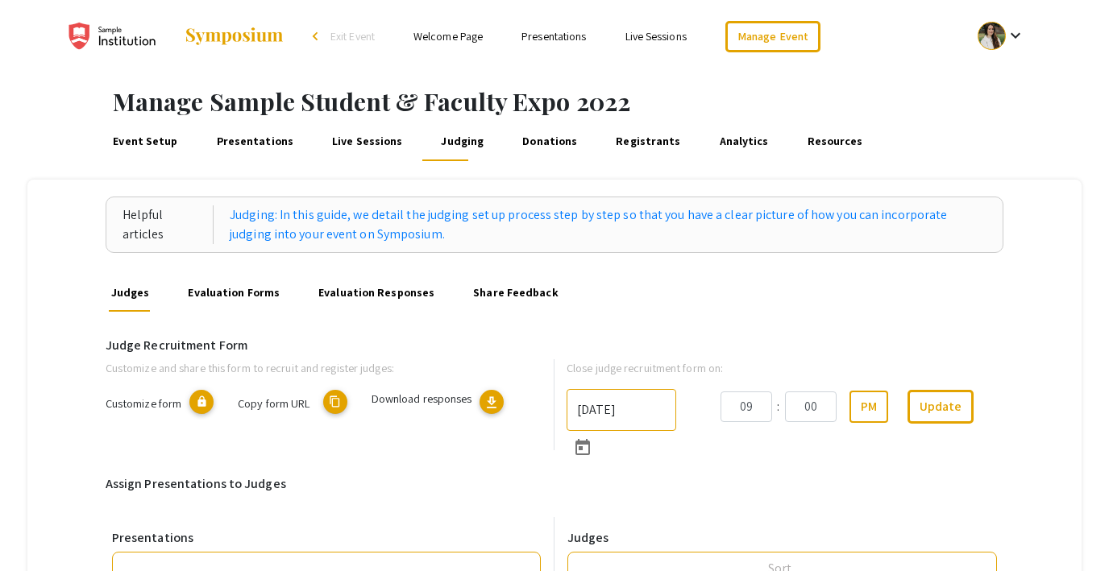
click at [239, 127] on link "Presentations" at bounding box center [255, 141] width 82 height 39
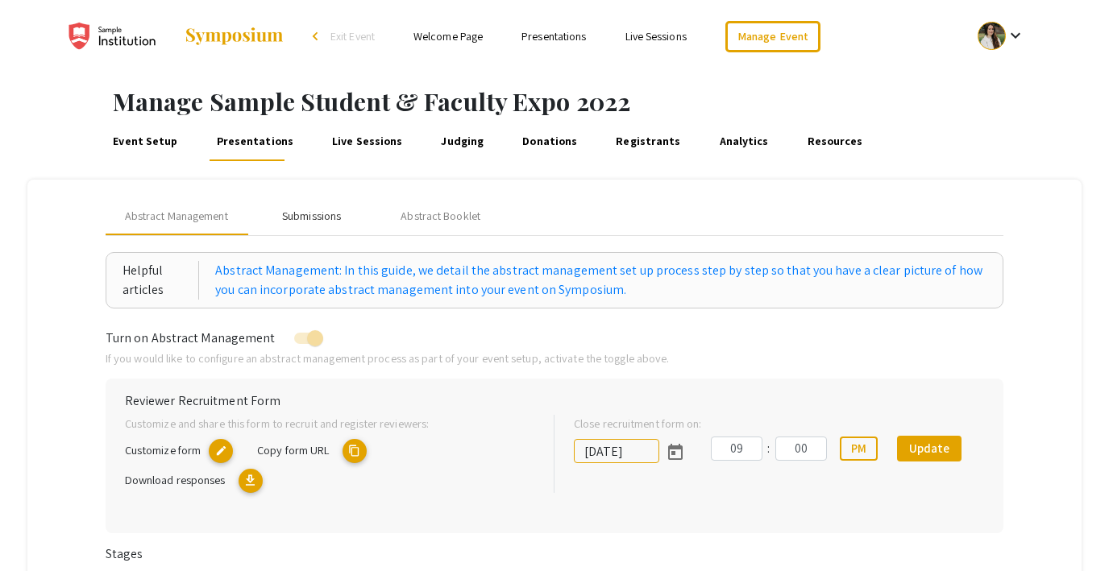
click at [298, 214] on div "Submissions" at bounding box center [311, 216] width 59 height 17
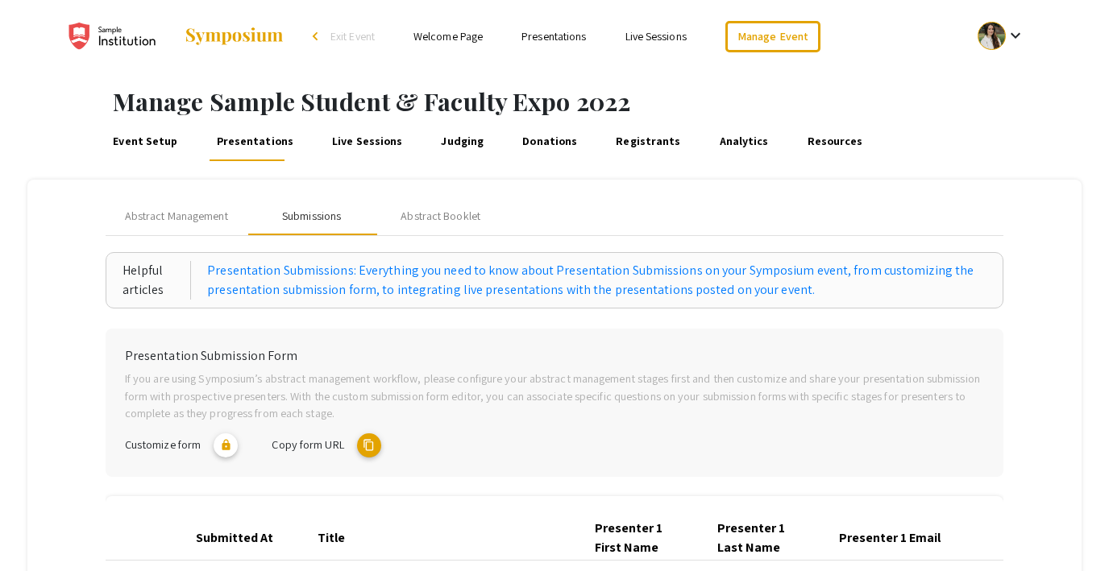
scroll to position [81, 0]
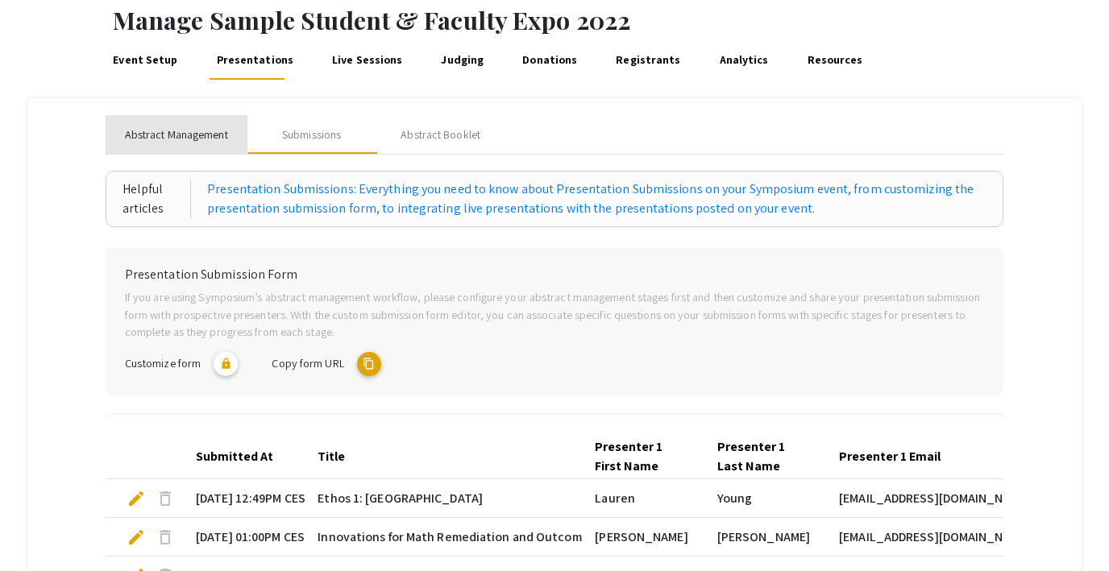
click at [164, 139] on span "Abstract Management" at bounding box center [176, 135] width 103 height 17
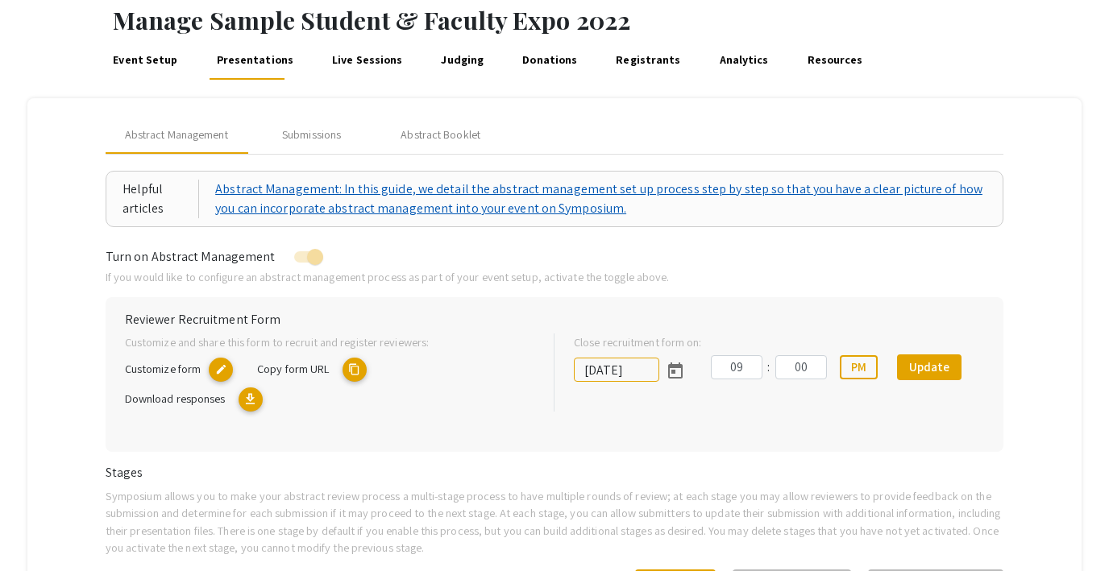
click at [431, 198] on link "Abstract Management: In this guide, we detail the abstract management set up pr…" at bounding box center [600, 199] width 771 height 39
